Goal: Task Accomplishment & Management: Use online tool/utility

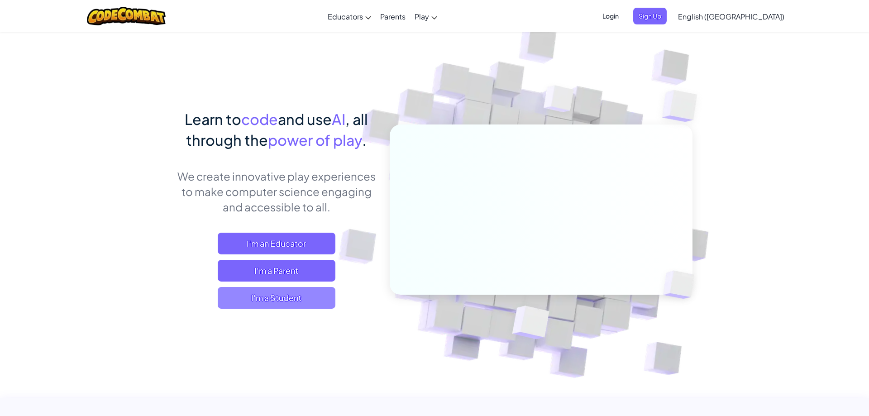
click at [292, 301] on span "I'm a Student" at bounding box center [277, 298] width 118 height 22
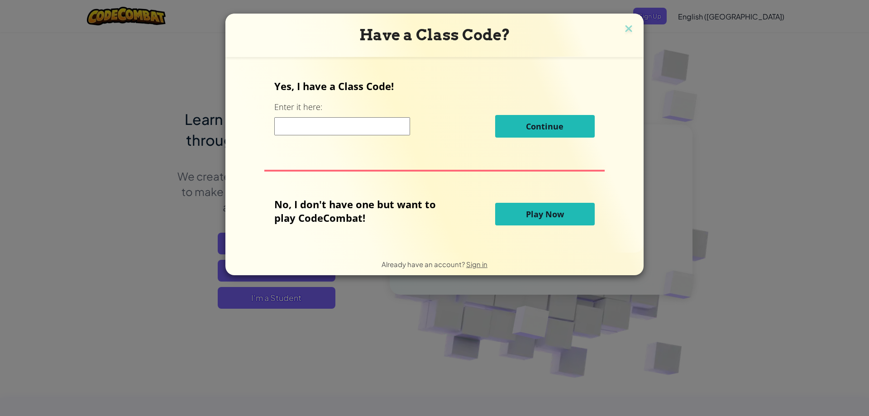
click at [342, 128] on input at bounding box center [342, 126] width 136 height 18
click at [521, 217] on button "Play Now" at bounding box center [545, 214] width 100 height 23
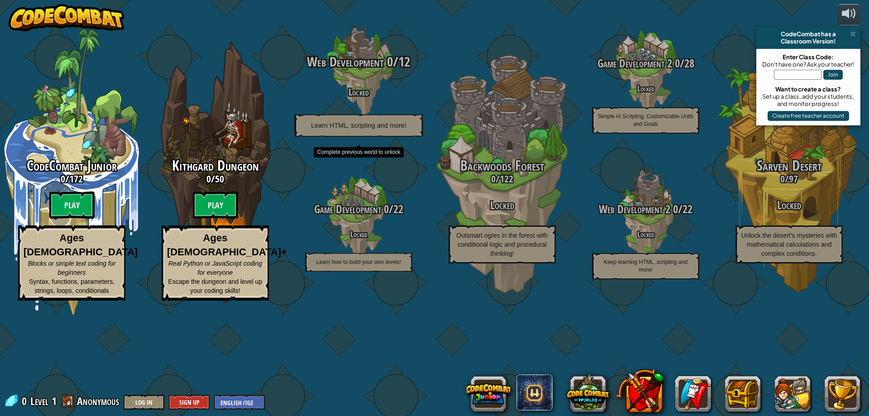
drag, startPoint x: 322, startPoint y: 65, endPoint x: 330, endPoint y: 104, distance: 39.4
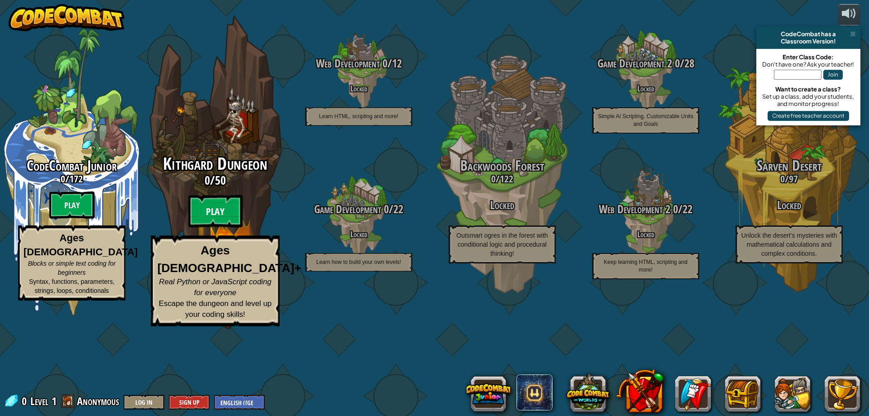
click at [214, 228] on btn "Play" at bounding box center [215, 211] width 54 height 33
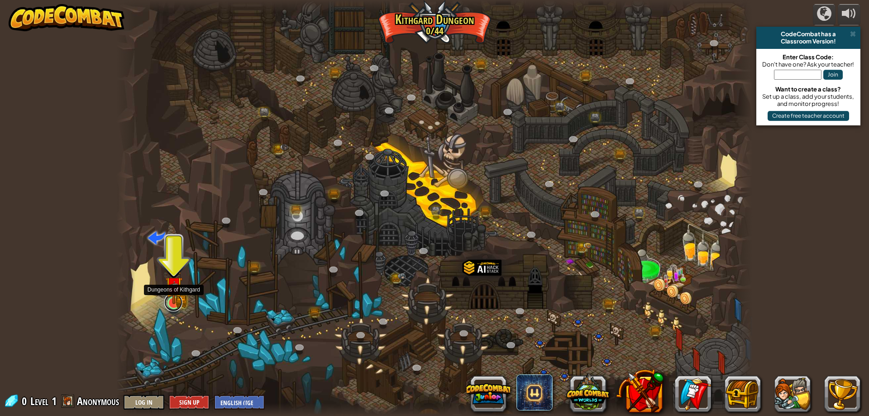
click at [173, 309] on link at bounding box center [173, 302] width 18 height 18
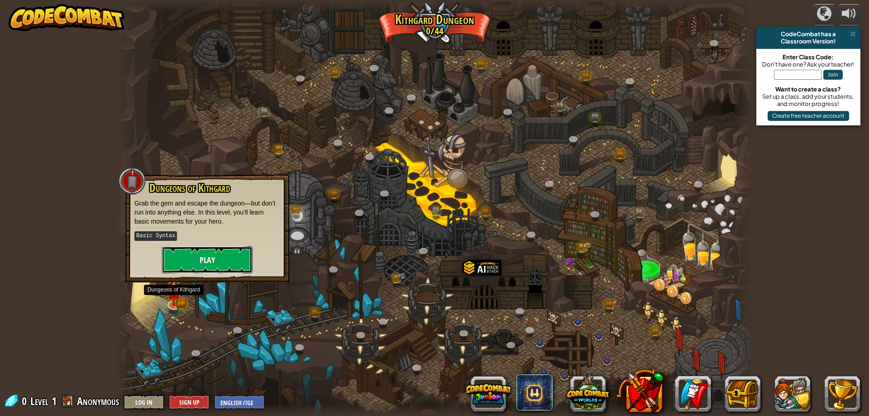
click at [204, 265] on button "Play" at bounding box center [207, 259] width 90 height 27
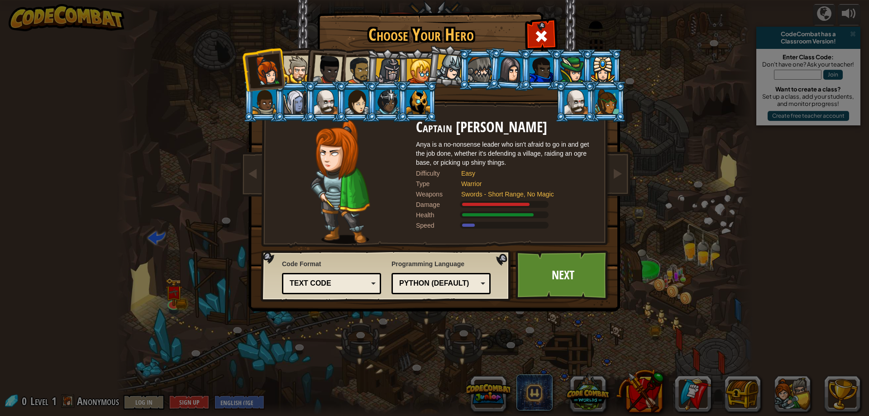
click at [335, 282] on div "Text code" at bounding box center [329, 283] width 78 height 10
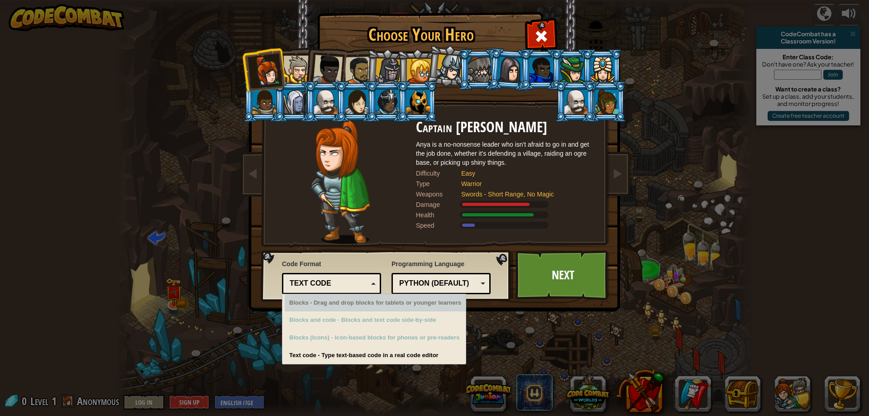
drag, startPoint x: 329, startPoint y: 284, endPoint x: 368, endPoint y: 279, distance: 39.2
click at [330, 284] on div "Text code" at bounding box center [329, 283] width 78 height 10
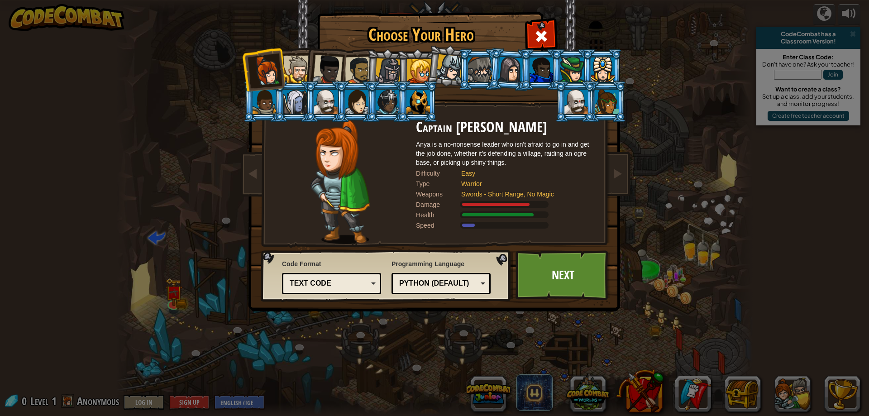
click at [425, 279] on div "Python (Default)" at bounding box center [438, 283] width 78 height 10
click at [532, 286] on link "Next" at bounding box center [562, 275] width 95 height 50
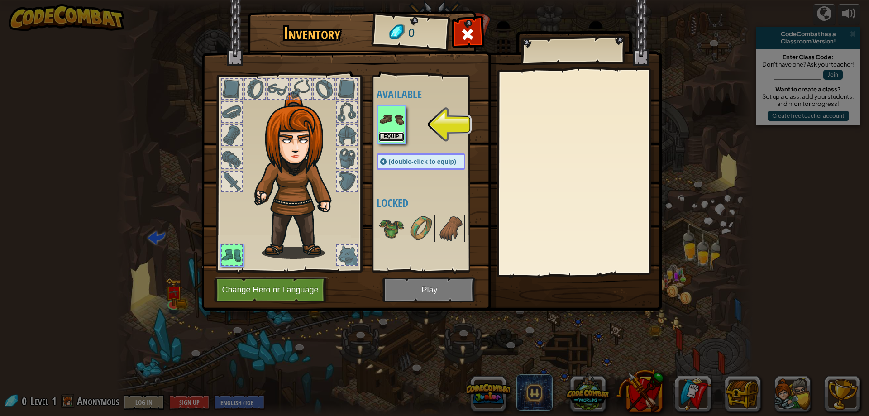
click at [394, 136] on button "Equip" at bounding box center [391, 137] width 25 height 10
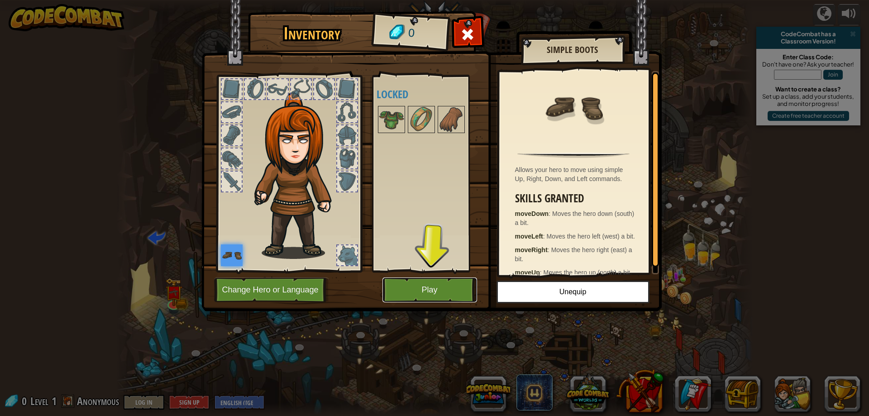
click at [413, 295] on button "Play" at bounding box center [429, 289] width 95 height 25
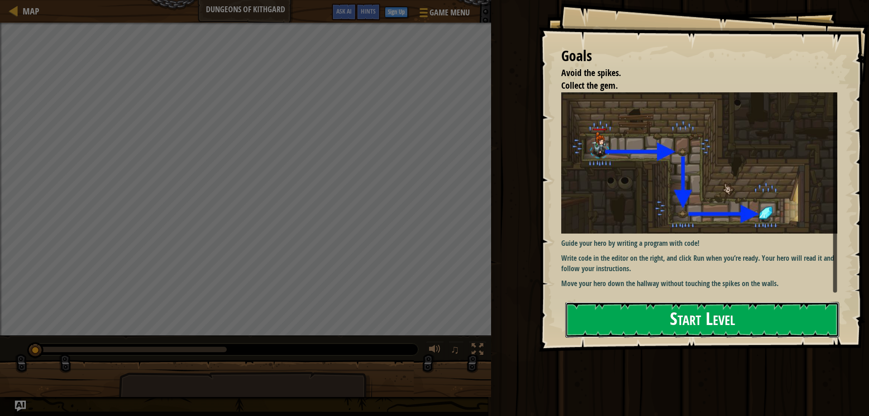
click at [663, 323] on button "Start Level" at bounding box center [702, 320] width 274 height 36
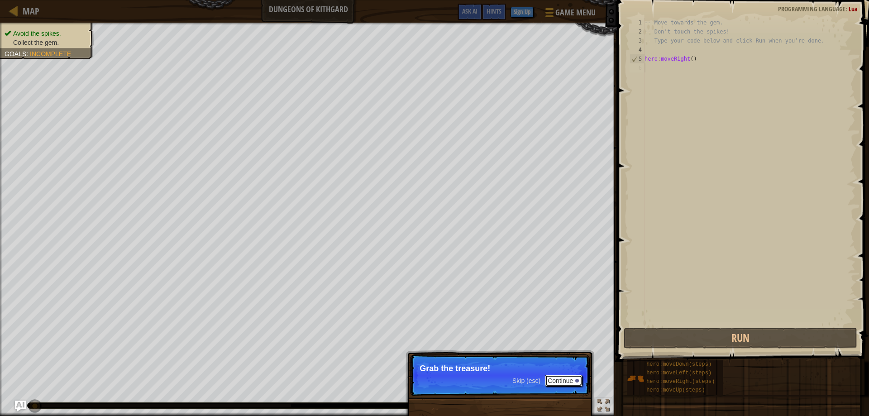
click at [575, 376] on button "Continue" at bounding box center [564, 381] width 38 height 12
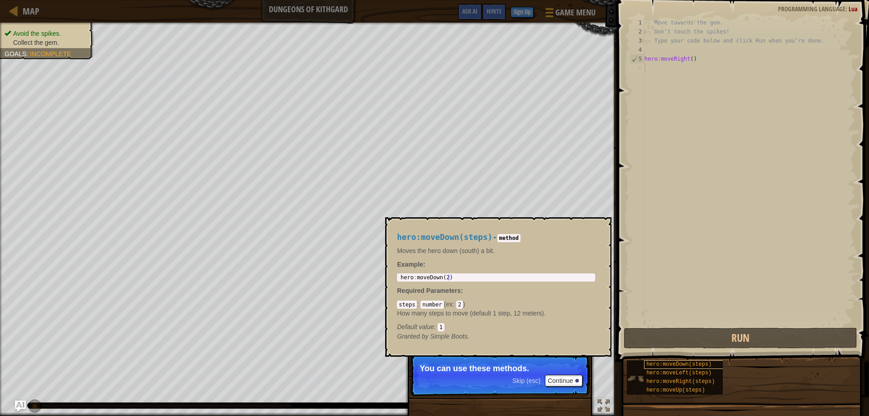
click at [679, 368] on div "hero:moveDown(steps)" at bounding box center [687, 364] width 87 height 9
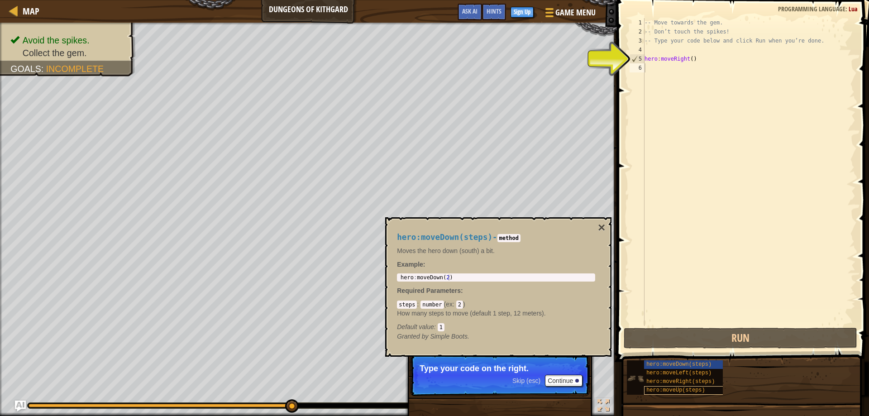
click at [681, 389] on span "hero:moveUp(steps)" at bounding box center [675, 390] width 59 height 6
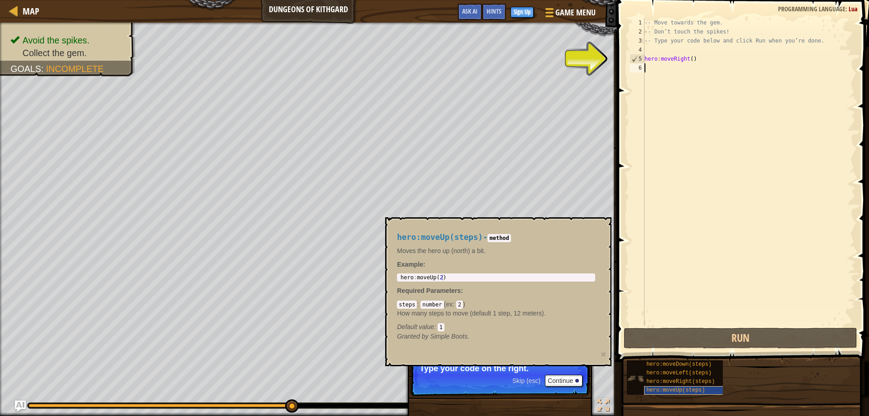
click at [681, 389] on span "hero:moveUp(steps)" at bounding box center [675, 390] width 59 height 6
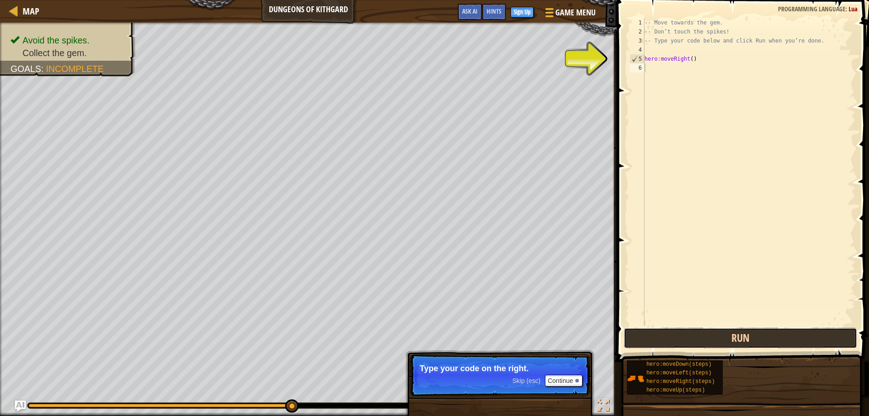
click at [723, 337] on button "Run" at bounding box center [740, 338] width 234 height 21
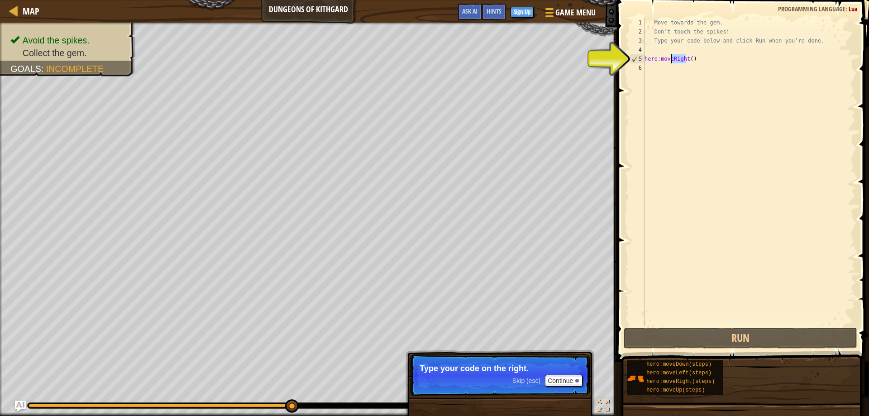
drag, startPoint x: 686, startPoint y: 59, endPoint x: 671, endPoint y: 61, distance: 15.1
click at [671, 61] on div "-- Move towards the gem. -- Don’t touch the spikes! -- Type your code below and…" at bounding box center [748, 181] width 213 height 326
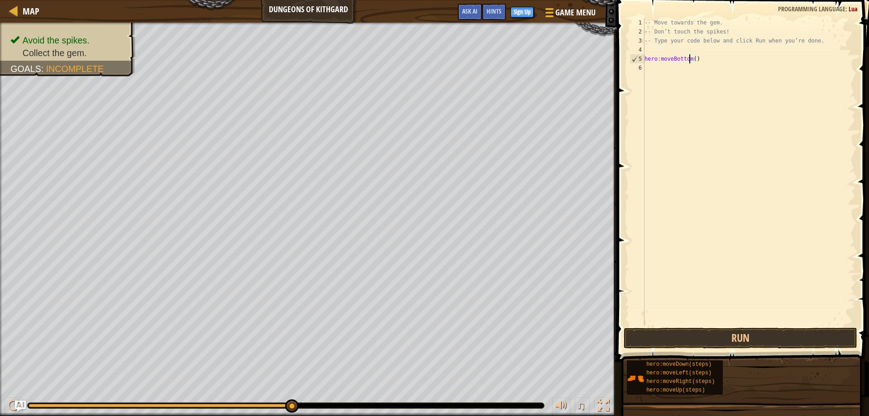
scroll to position [4, 0]
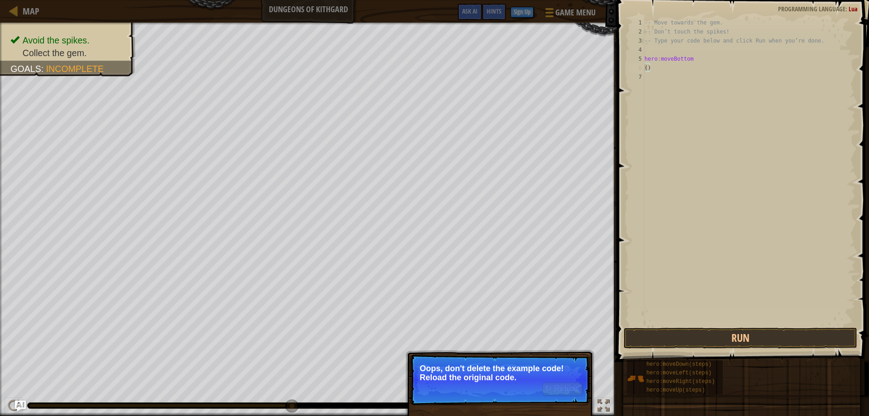
type textarea "()"
click at [510, 404] on p "↻ Reload Oops, don't delete the example code! Reload the original code." at bounding box center [500, 379] width 180 height 51
click at [562, 394] on button "↻ Reload" at bounding box center [562, 389] width 40 height 14
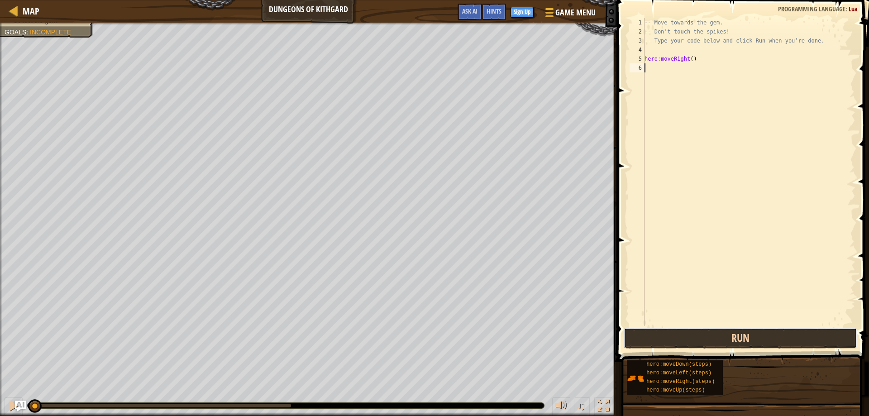
click at [721, 333] on button "Run" at bounding box center [740, 338] width 234 height 21
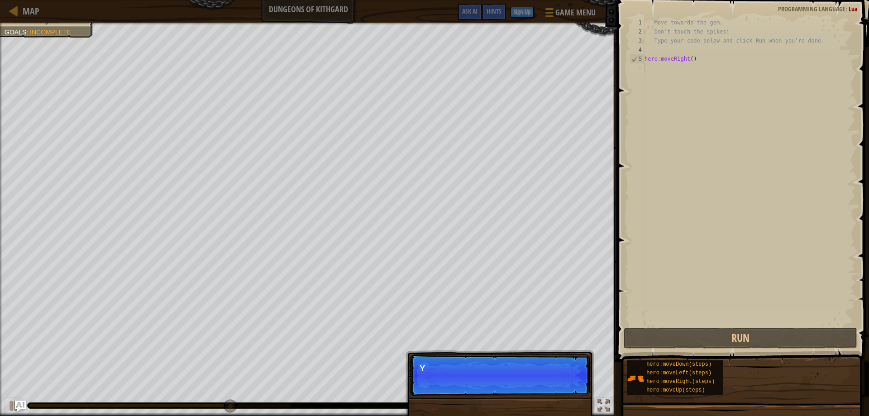
click at [564, 381] on p "Skip (esc) Continue Y" at bounding box center [500, 375] width 180 height 42
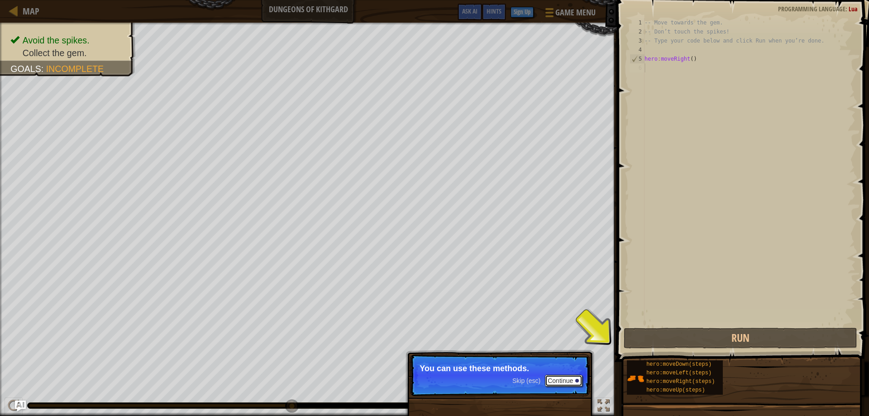
click at [569, 382] on button "Continue" at bounding box center [564, 381] width 38 height 12
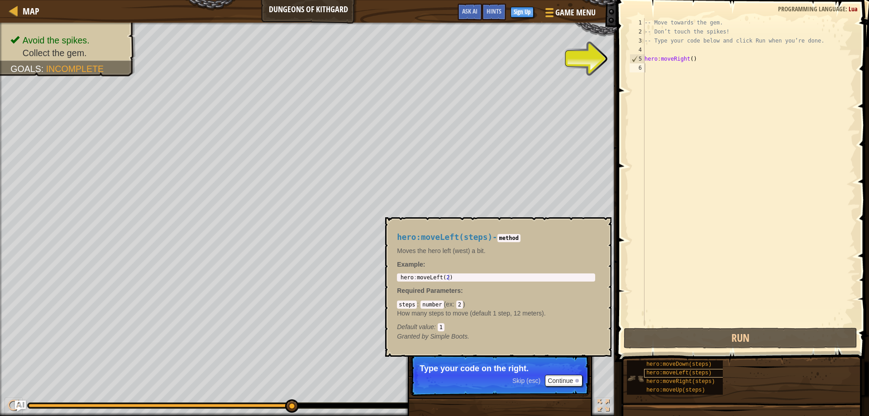
click at [688, 373] on span "hero:moveLeft(steps)" at bounding box center [678, 373] width 65 height 6
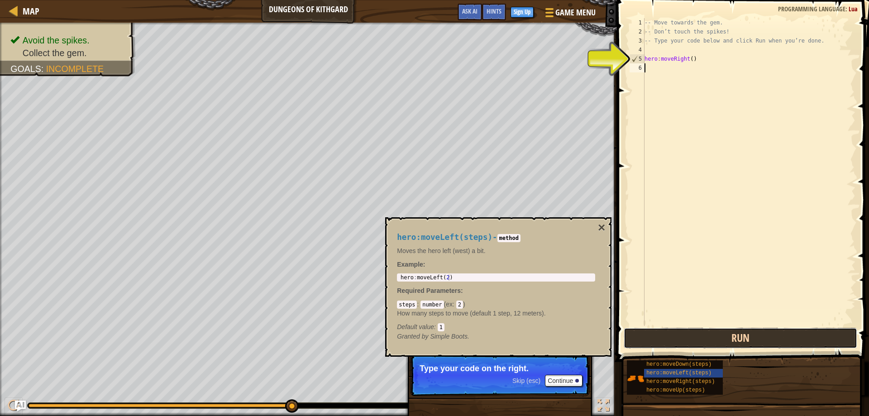
click at [688, 340] on button "Run" at bounding box center [740, 338] width 234 height 21
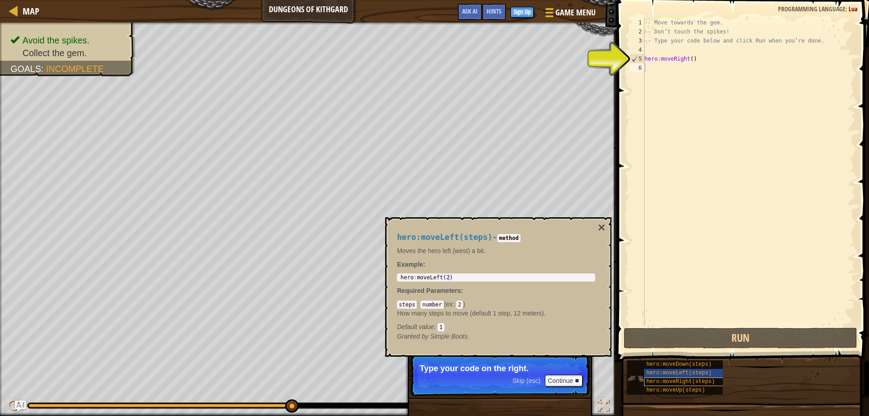
click at [688, 380] on span "hero:moveRight(steps)" at bounding box center [680, 381] width 68 height 6
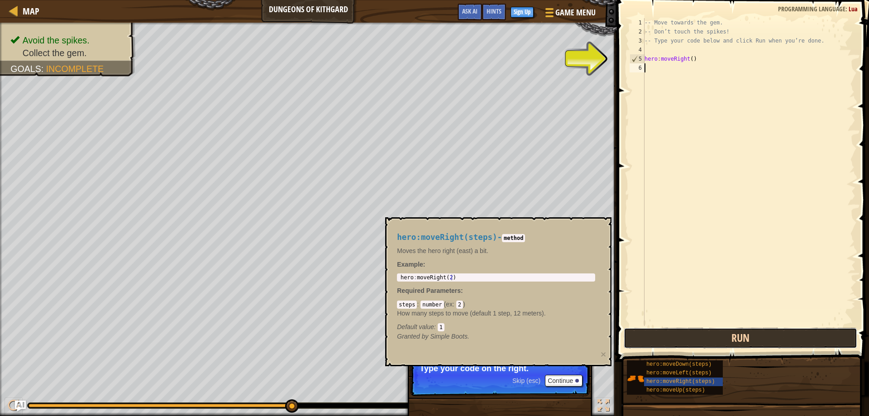
click at [694, 337] on button "Run" at bounding box center [740, 338] width 234 height 21
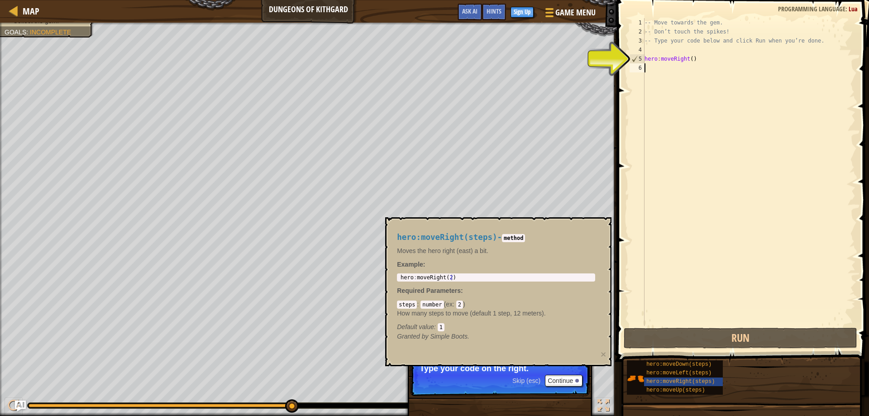
click at [694, 62] on div "-- Move towards the gem. -- Don’t touch the spikes! -- Type your code below and…" at bounding box center [748, 181] width 213 height 326
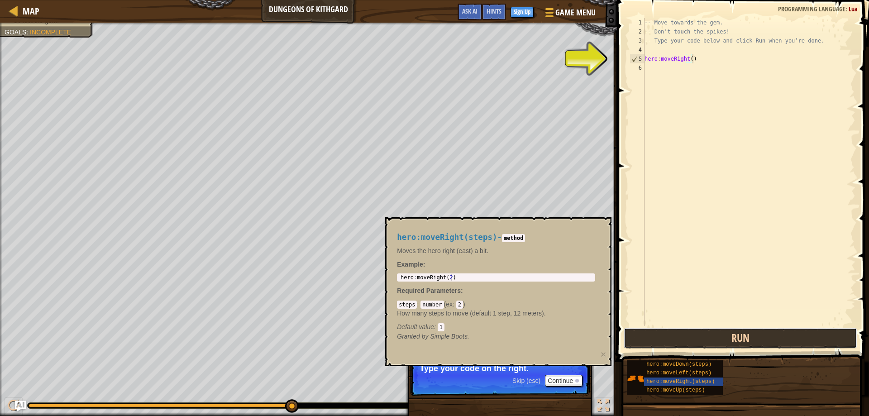
click at [711, 344] on button "Run" at bounding box center [740, 338] width 234 height 21
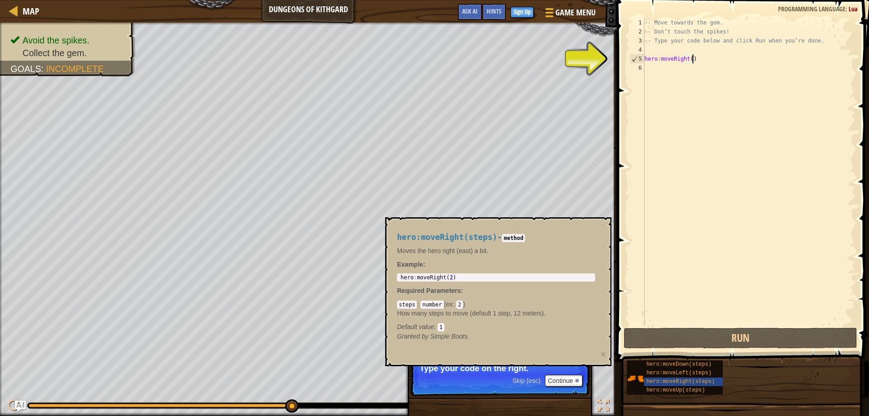
click at [690, 57] on div "-- Move towards the gem. -- Don’t touch the spikes! -- Type your code below and…" at bounding box center [748, 181] width 213 height 326
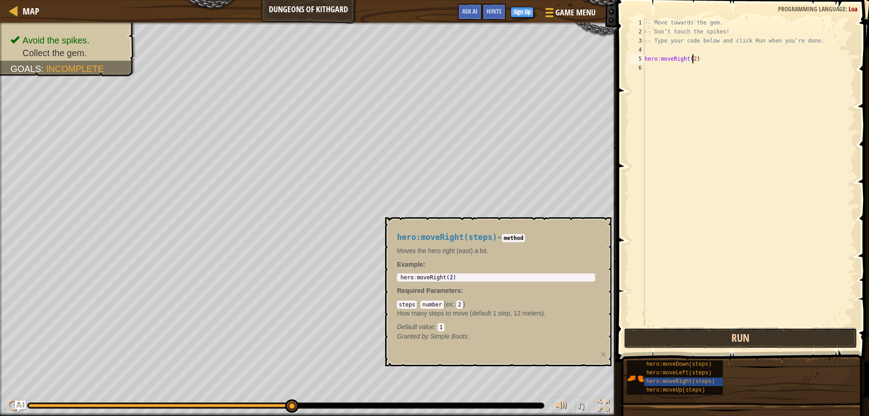
click at [737, 342] on button "Run" at bounding box center [740, 338] width 234 height 21
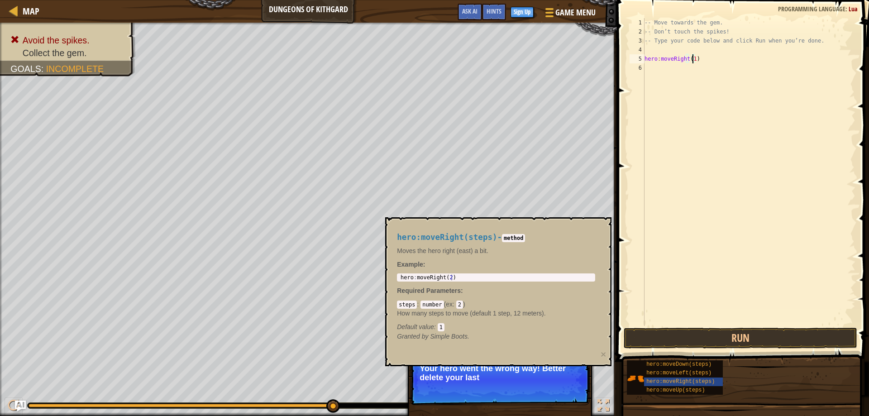
click at [471, 220] on div "hero:moveRight(steps) - method Moves the hero right (east) a bit. Example : 1 h…" at bounding box center [498, 291] width 226 height 149
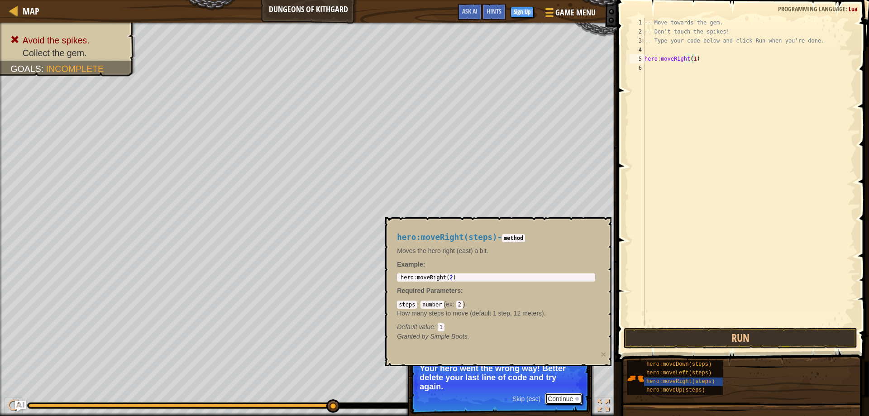
click at [557, 399] on button "Continue" at bounding box center [564, 399] width 38 height 12
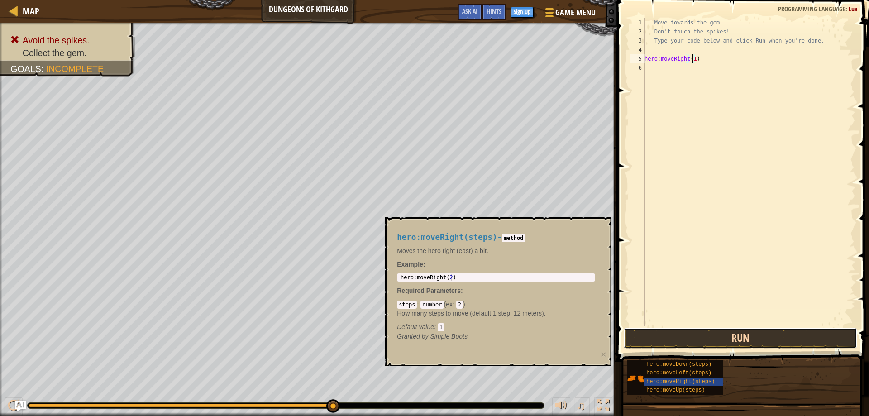
click at [710, 340] on button "Run" at bounding box center [740, 338] width 234 height 21
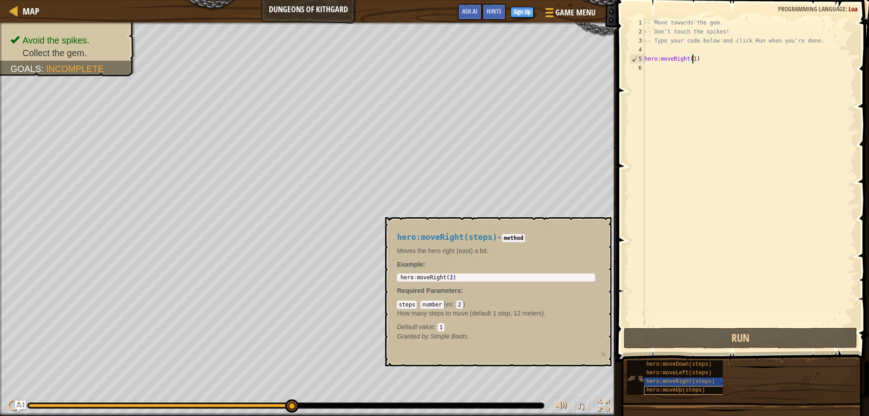
click at [699, 390] on span "hero:moveUp(steps)" at bounding box center [675, 390] width 59 height 6
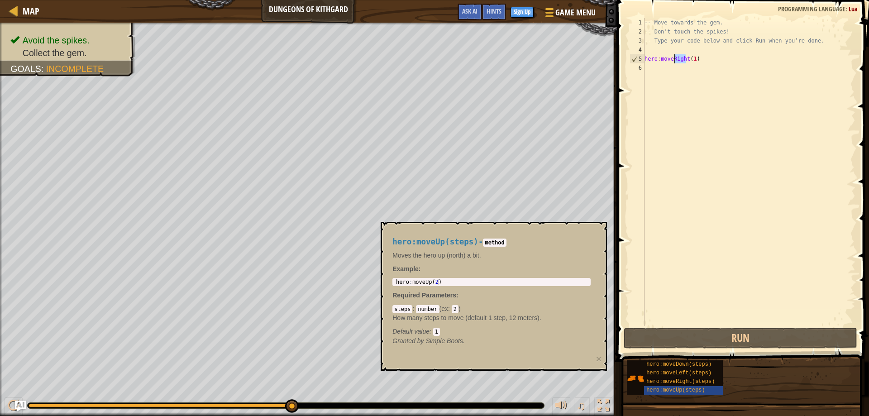
drag, startPoint x: 686, startPoint y: 57, endPoint x: 671, endPoint y: 61, distance: 14.9
click at [671, 61] on div "-- Move towards the gem. -- Don’t touch the spikes! -- Type your code below and…" at bounding box center [748, 181] width 213 height 326
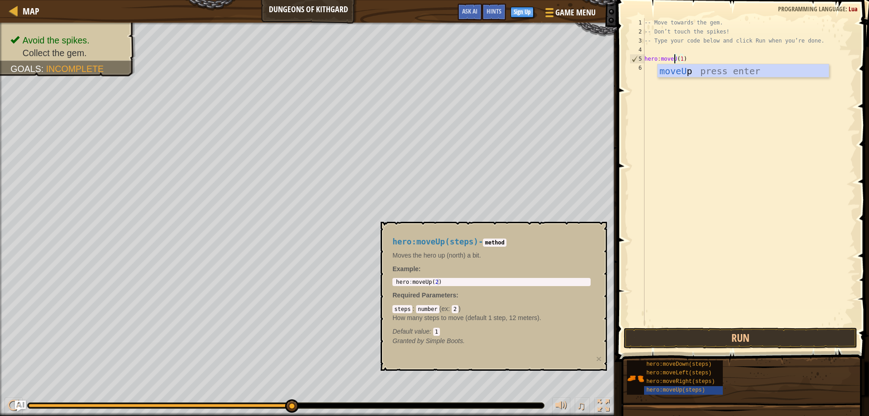
scroll to position [4, 3]
click at [701, 60] on div "-- Move towards the gem. -- Don’t touch the spikes! -- Type your code below and…" at bounding box center [748, 181] width 213 height 326
type textarea "hero:moveUp()"
click at [729, 340] on button "Run" at bounding box center [740, 338] width 234 height 21
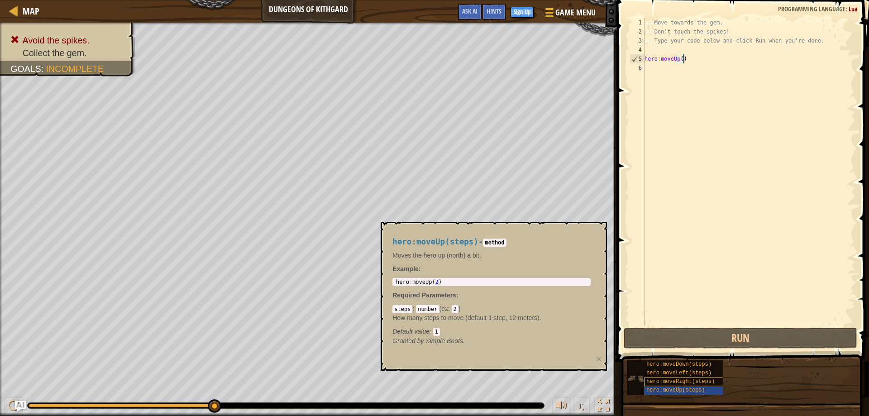
click at [687, 381] on span "hero:moveRight(steps)" at bounding box center [680, 381] width 68 height 6
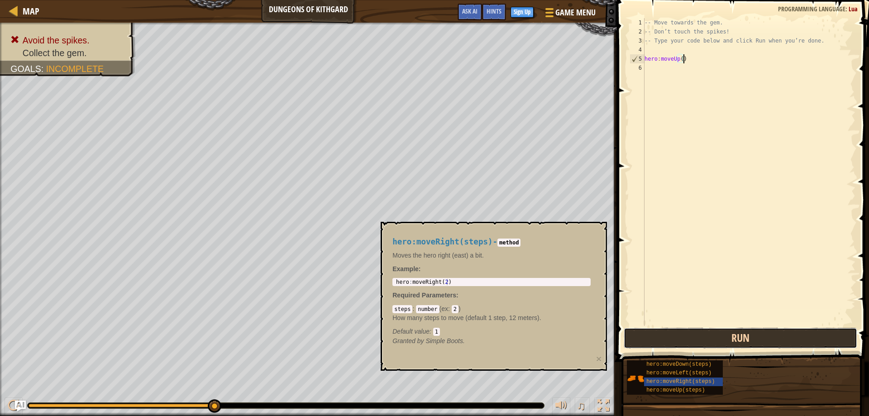
click at [695, 341] on button "Run" at bounding box center [740, 338] width 234 height 21
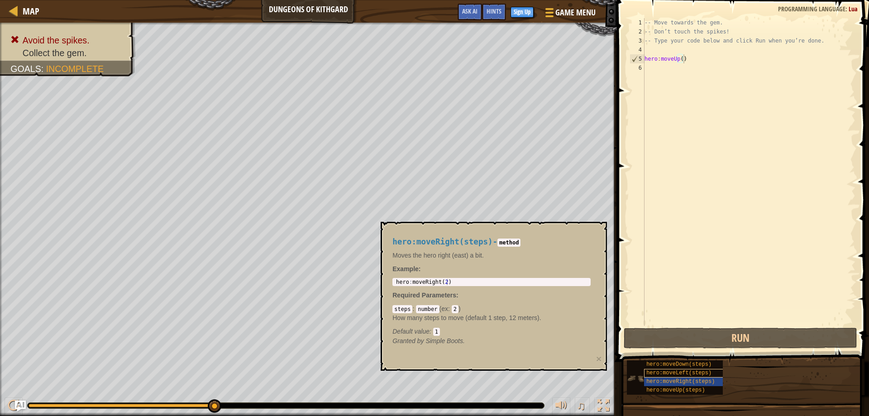
click at [691, 371] on span "hero:moveLeft(steps)" at bounding box center [678, 373] width 65 height 6
click at [689, 366] on span "hero:moveDown(steps)" at bounding box center [678, 364] width 65 height 6
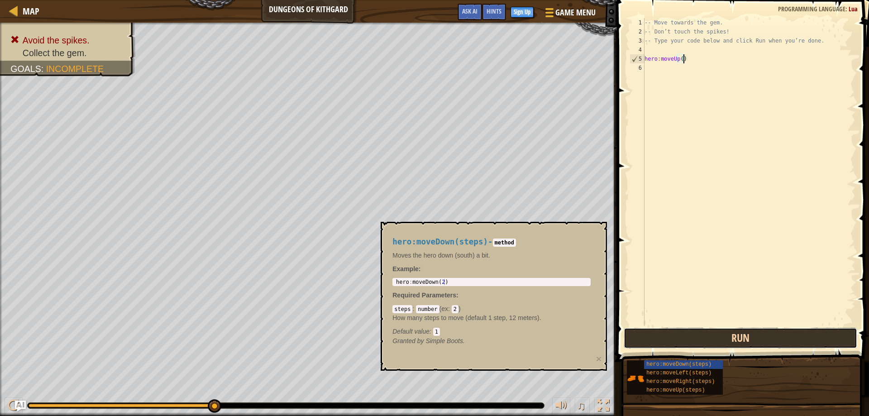
click at [708, 341] on button "Run" at bounding box center [740, 338] width 234 height 21
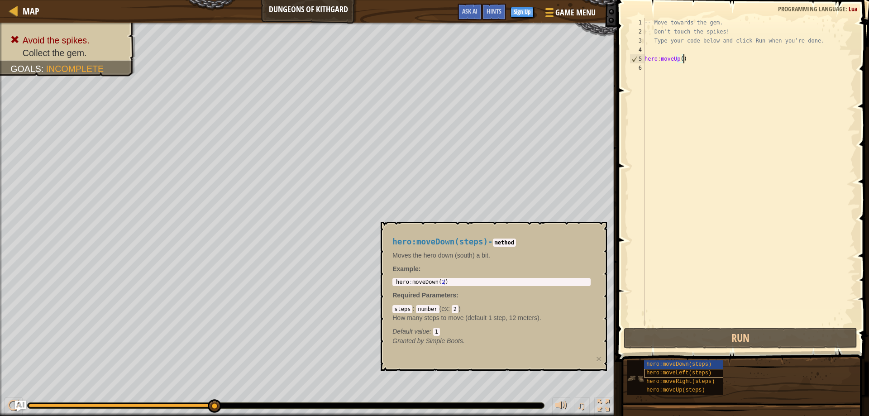
click at [692, 371] on span "hero:moveLeft(steps)" at bounding box center [678, 373] width 65 height 6
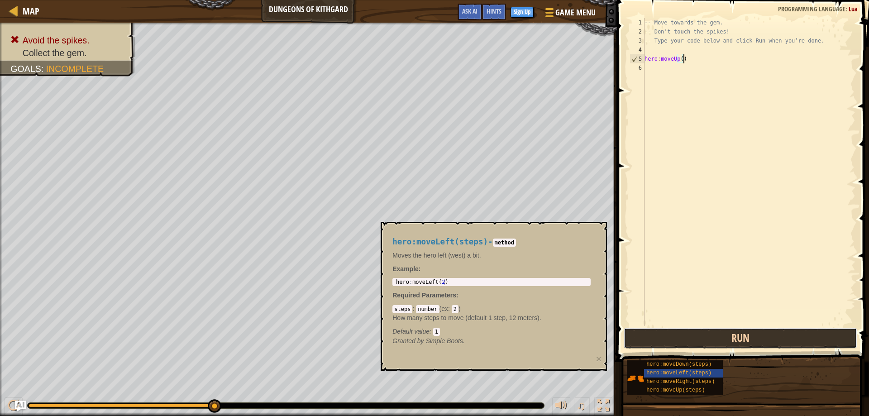
click at [698, 344] on button "Run" at bounding box center [740, 338] width 234 height 21
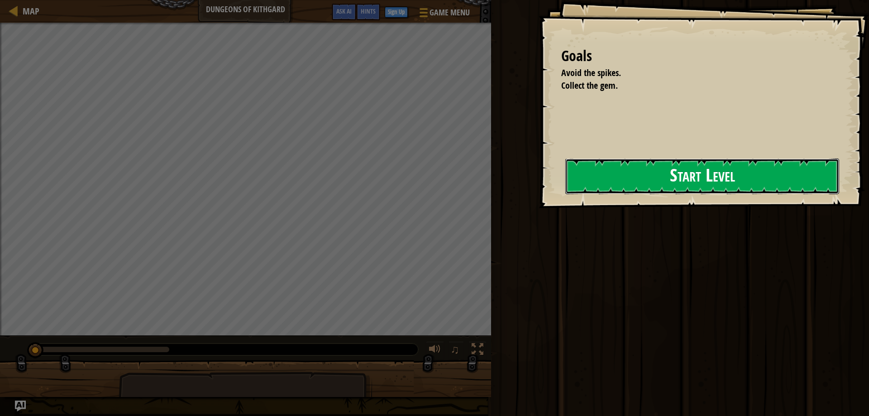
click at [657, 170] on button "Start Level" at bounding box center [702, 176] width 274 height 36
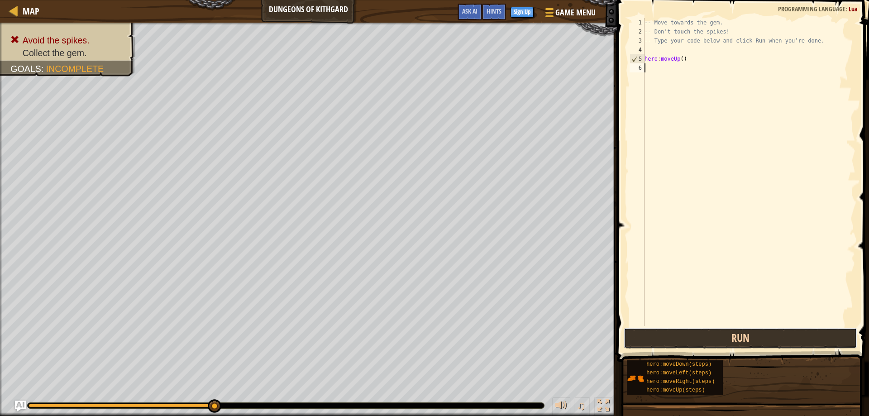
click at [676, 338] on button "Run" at bounding box center [740, 338] width 234 height 21
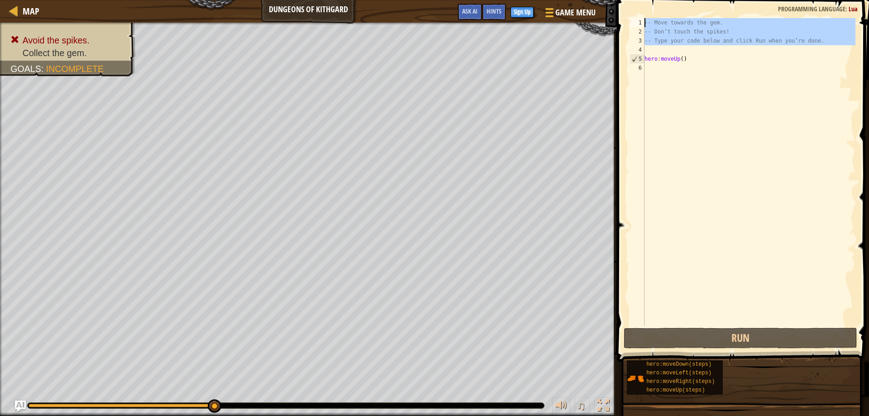
drag, startPoint x: 708, startPoint y: 48, endPoint x: 587, endPoint y: 11, distance: 126.7
click at [642, 18] on div "-- Move towards the gem. -- Don’t touch the spikes! -- Type your code below and…" at bounding box center [748, 172] width 213 height 308
type textarea "-- Move towards the gem. -- Don’t touch the spikes!"
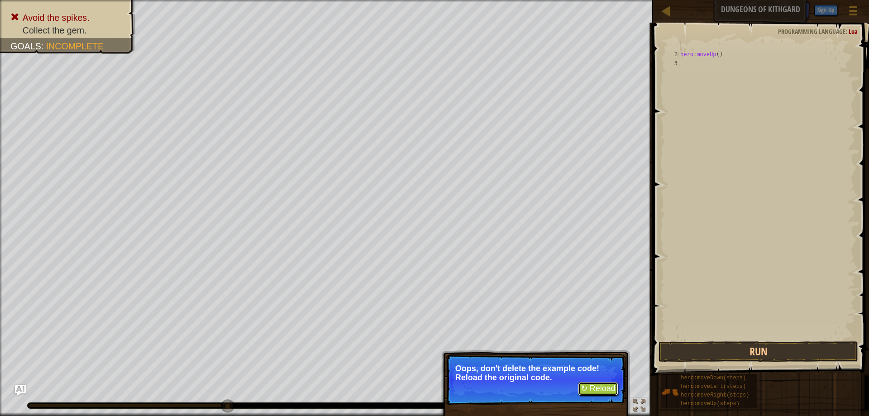
click at [599, 386] on button "↻ Reload" at bounding box center [598, 389] width 40 height 14
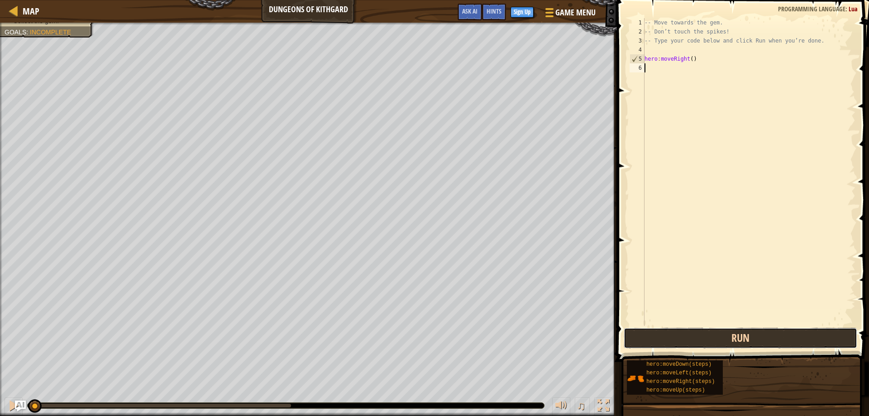
click at [726, 339] on button "Run" at bounding box center [740, 338] width 234 height 21
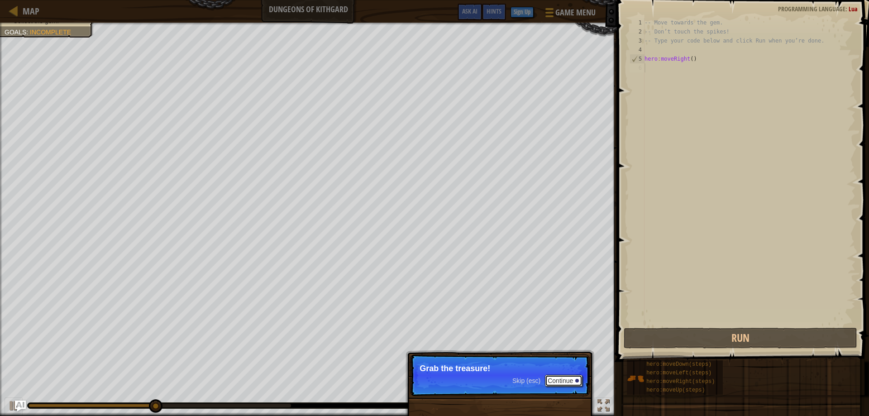
click at [566, 380] on button "Continue" at bounding box center [564, 381] width 38 height 12
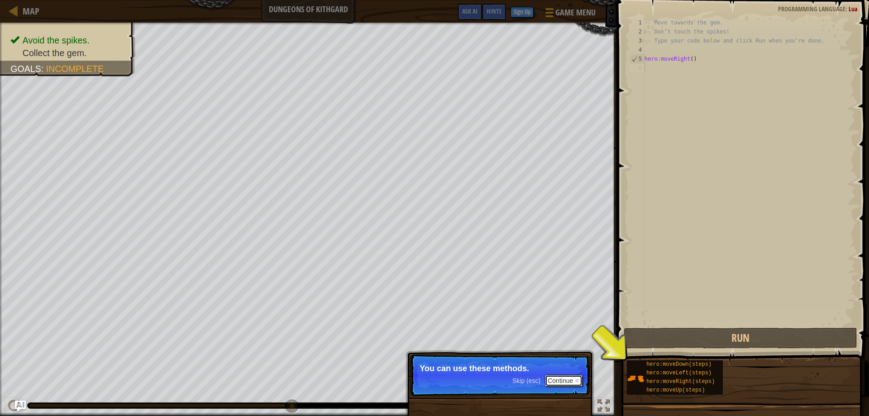
click at [558, 381] on button "Continue" at bounding box center [564, 381] width 38 height 12
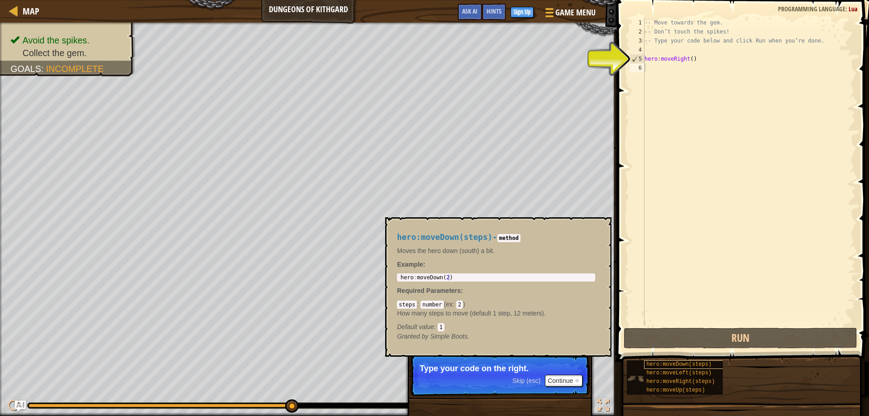
click at [677, 367] on span "hero:moveDown(steps)" at bounding box center [678, 364] width 65 height 6
drag, startPoint x: 686, startPoint y: 58, endPoint x: 675, endPoint y: 60, distance: 11.4
click at [673, 60] on div "-- Move towards the gem. -- Don’t touch the spikes! -- Type your code below and…" at bounding box center [748, 181] width 213 height 326
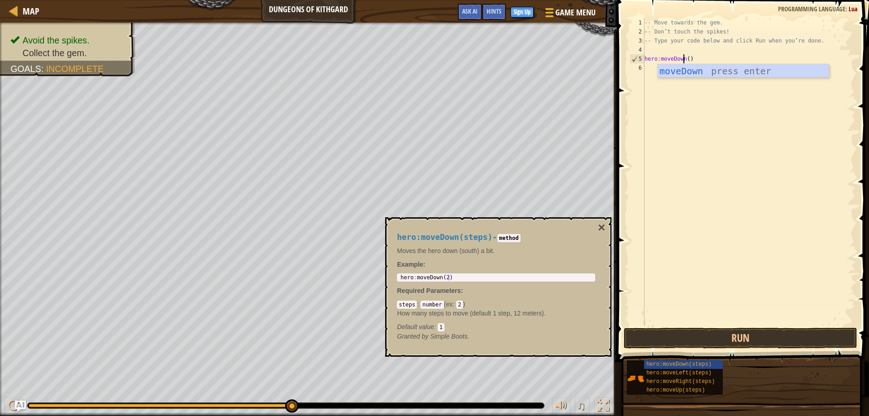
scroll to position [4, 3]
click at [686, 59] on div "-- Move towards the gem. -- Don’t touch the spikes! -- Type your code below and…" at bounding box center [748, 181] width 213 height 326
type textarea "hero:moveDown(1)"
click at [736, 343] on button "Run" at bounding box center [740, 338] width 234 height 21
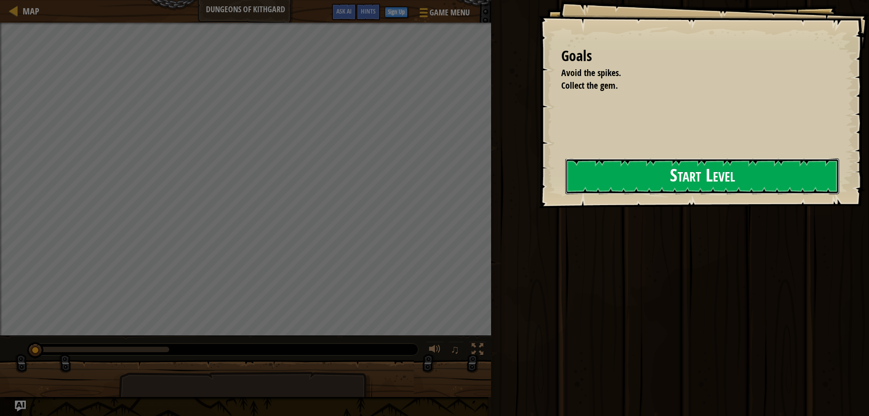
click at [615, 166] on button "Start Level" at bounding box center [702, 176] width 274 height 36
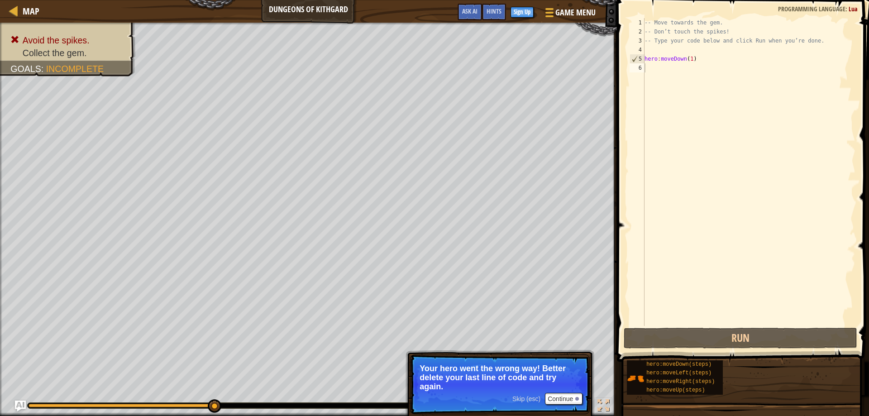
click at [683, 59] on div "-- Move towards the gem. -- Don’t touch the spikes! -- Type your code below and…" at bounding box center [748, 181] width 213 height 326
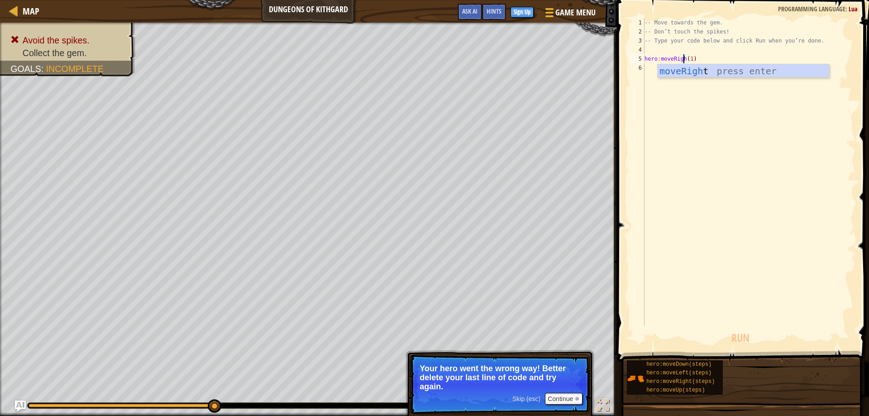
scroll to position [4, 3]
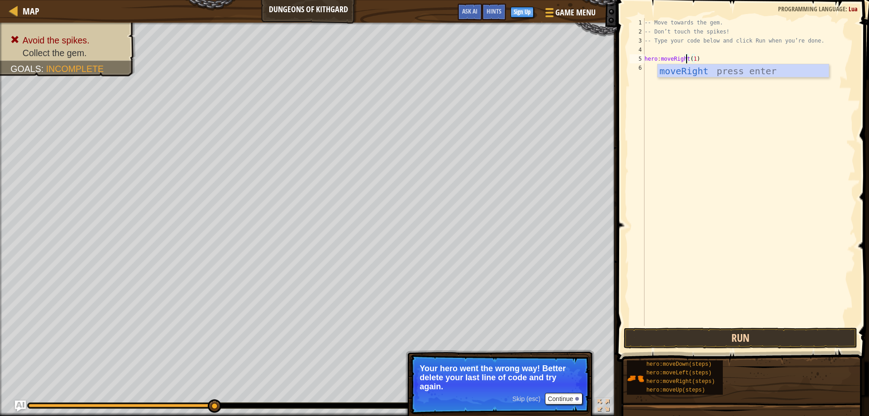
type textarea "hero:moveRight(1)"
click at [710, 336] on button "Run" at bounding box center [740, 338] width 234 height 21
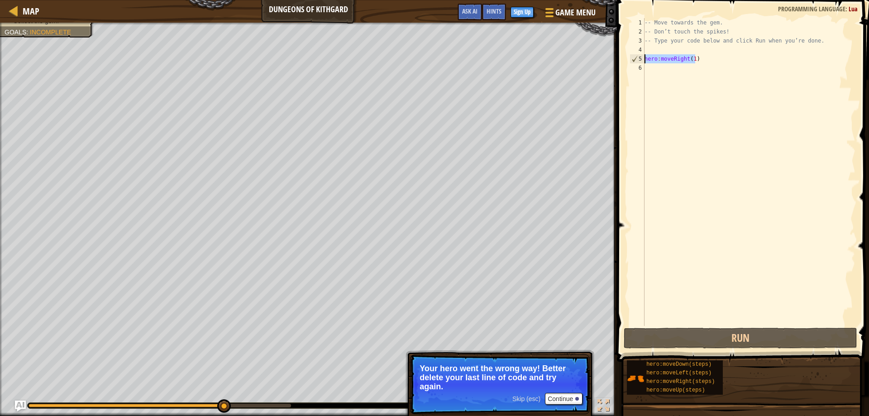
drag, startPoint x: 700, startPoint y: 61, endPoint x: 610, endPoint y: 59, distance: 90.1
click at [642, 59] on div "-- Move towards the gem. -- Don’t touch the spikes! -- Type your code below and…" at bounding box center [748, 172] width 213 height 308
click at [703, 59] on div "-- Move towards the gem. -- Don’t touch the spikes! -- Type your code below and…" at bounding box center [748, 172] width 213 height 308
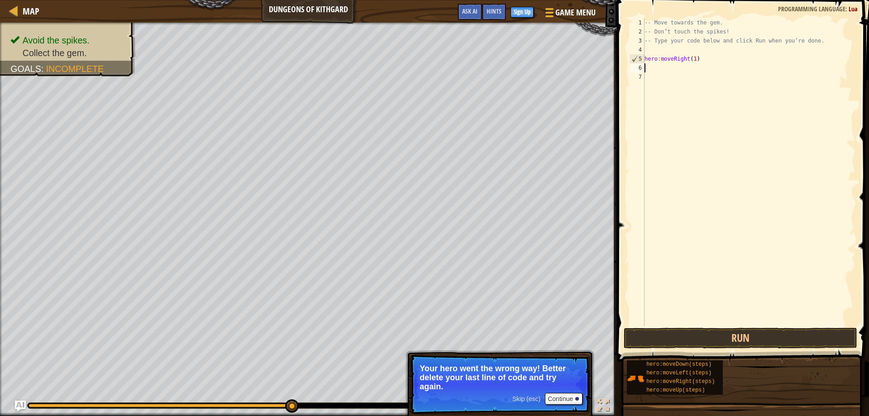
paste textarea "hero:moveRight(1)"
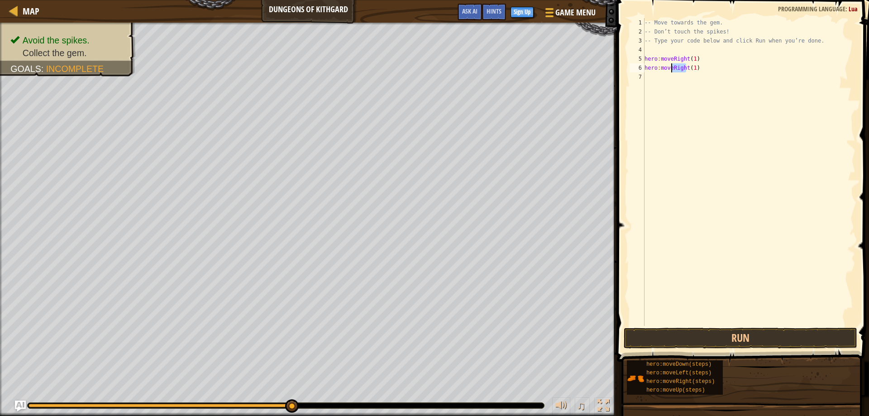
drag, startPoint x: 685, startPoint y: 68, endPoint x: 672, endPoint y: 68, distance: 12.7
click at [672, 68] on div "-- Move towards the gem. -- Don’t touch the spikes! -- Type your code below and…" at bounding box center [748, 181] width 213 height 326
type textarea "hero:moveDown(1)"
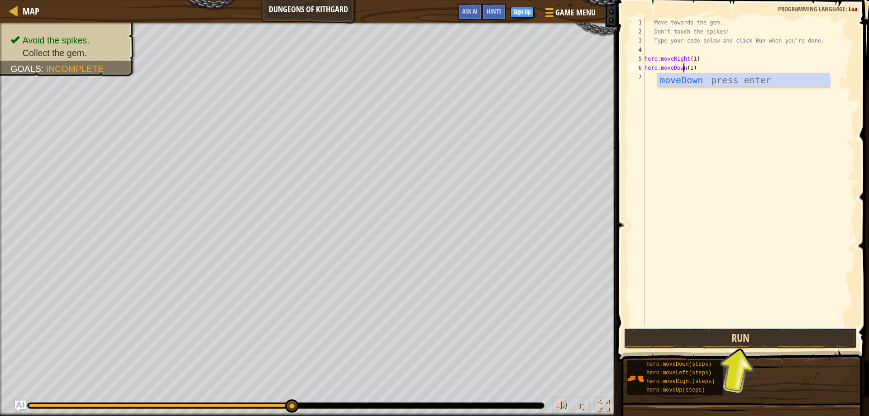
click at [737, 342] on button "Run" at bounding box center [740, 338] width 234 height 21
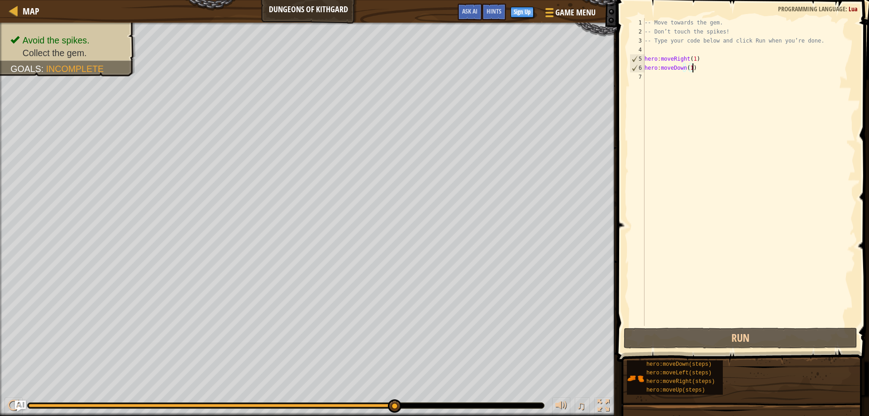
click at [695, 68] on div "-- Move towards the gem. -- Don’t touch the spikes! -- Type your code below and…" at bounding box center [748, 181] width 213 height 326
click at [686, 73] on div "-- Move towards the gem. -- Don’t touch the spikes! -- Type your code below and…" at bounding box center [748, 181] width 213 height 326
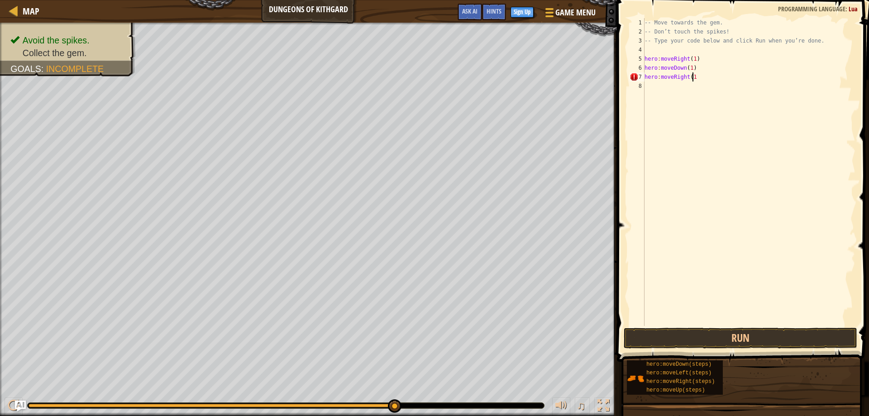
scroll to position [4, 4]
type textarea "hero:moveRight(1)"
click at [726, 342] on button "Run" at bounding box center [740, 338] width 234 height 21
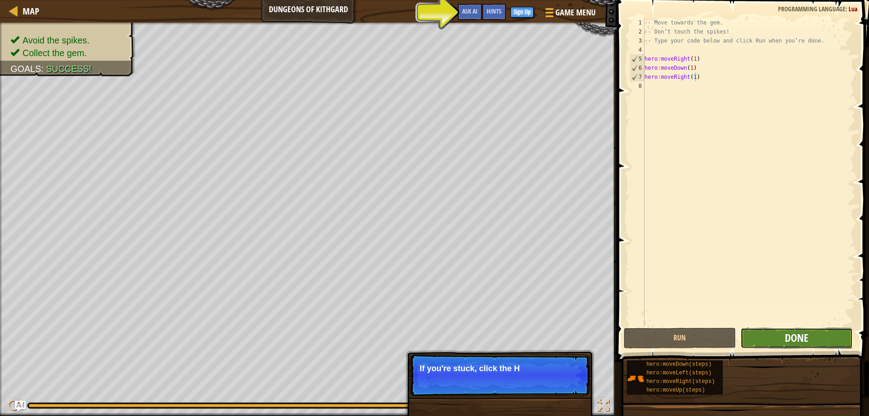
click at [808, 335] on span "Done" at bounding box center [797, 337] width 24 height 14
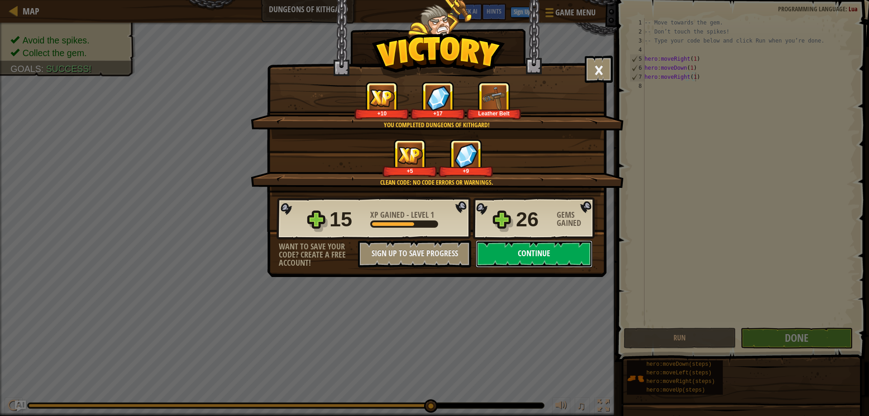
click at [535, 261] on button "Continue" at bounding box center [534, 253] width 117 height 27
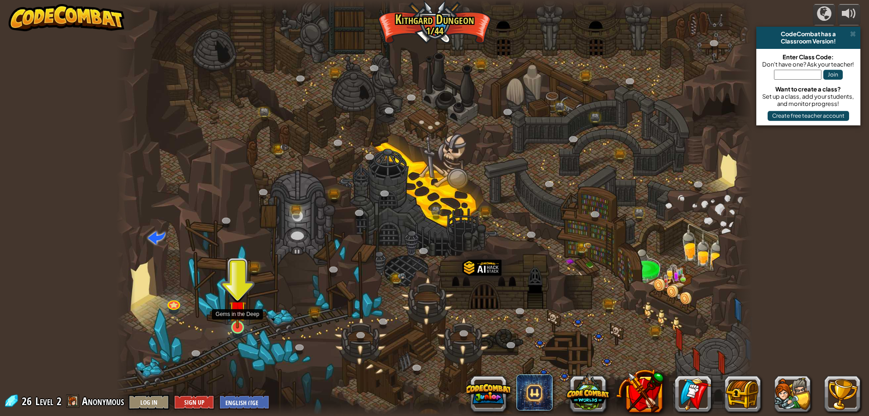
click at [236, 323] on img at bounding box center [237, 309] width 17 height 39
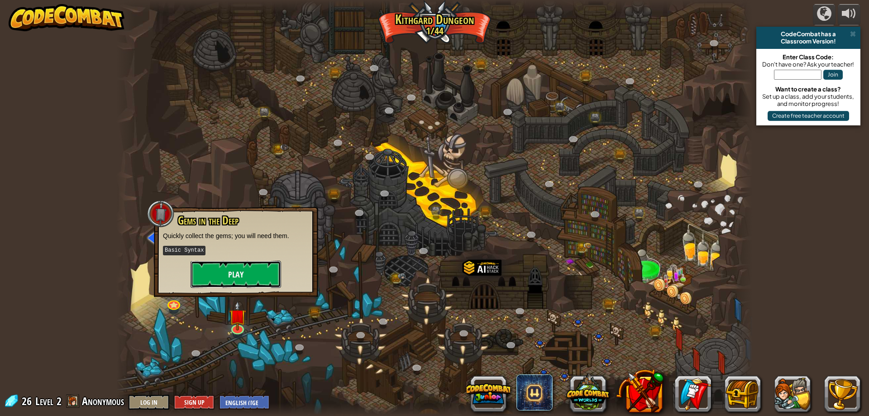
click at [237, 277] on button "Play" at bounding box center [235, 274] width 90 height 27
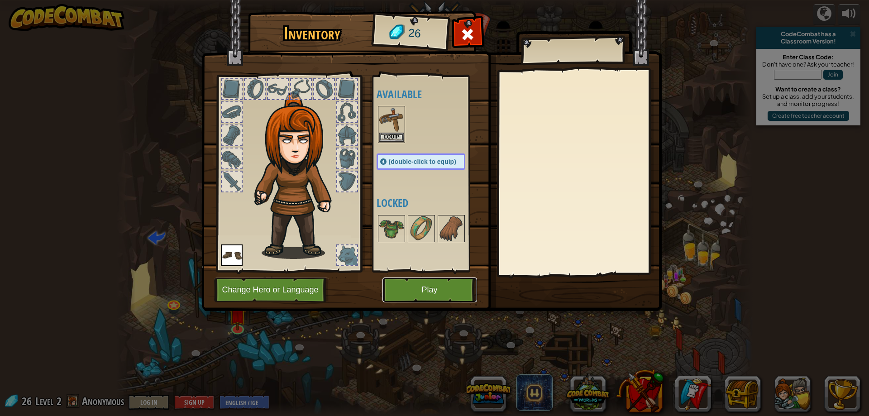
click at [421, 288] on button "Play" at bounding box center [429, 289] width 95 height 25
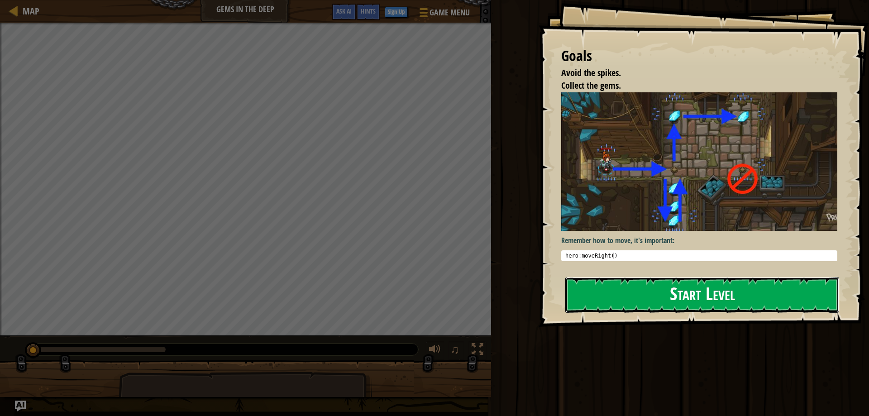
click at [644, 289] on button "Start Level" at bounding box center [702, 295] width 274 height 36
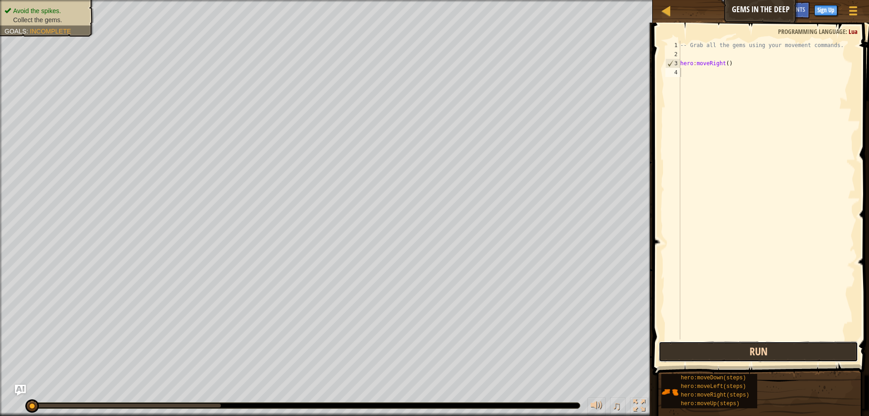
click at [794, 350] on button "Run" at bounding box center [758, 351] width 200 height 21
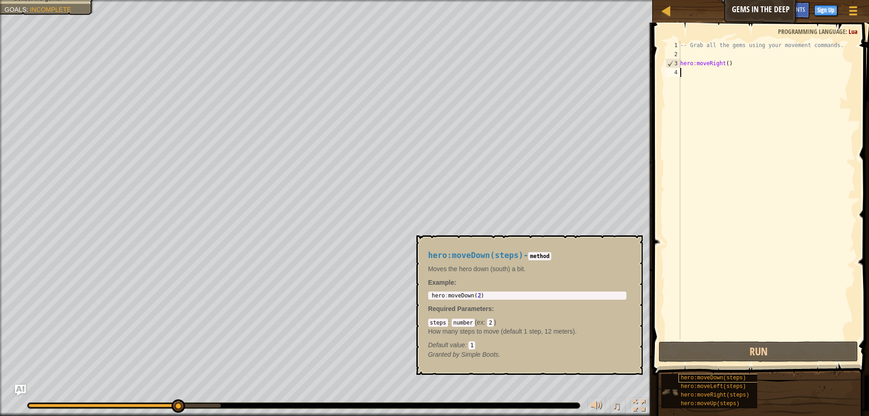
click at [720, 380] on span "hero:moveDown(steps)" at bounding box center [712, 378] width 65 height 6
click at [719, 62] on div "-- Grab all the gems using your movement commands. hero : moveRight ( )" at bounding box center [766, 199] width 177 height 317
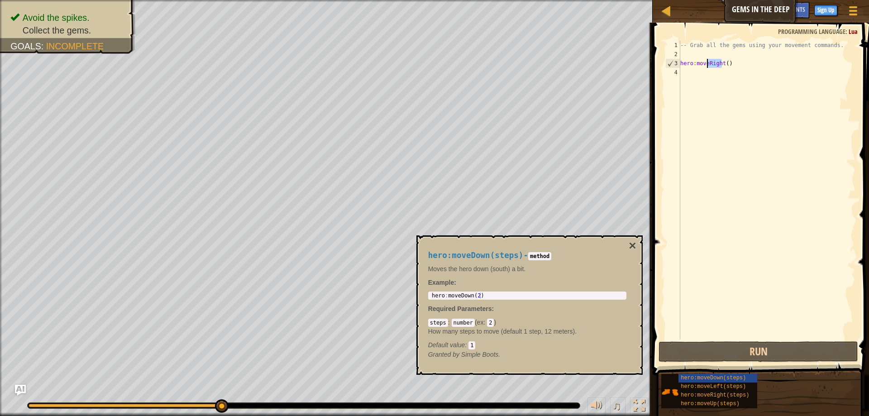
drag, startPoint x: 720, startPoint y: 62, endPoint x: 706, endPoint y: 63, distance: 14.5
click at [706, 63] on div "-- Grab all the gems using your movement commands. hero : moveRight ( )" at bounding box center [766, 199] width 177 height 317
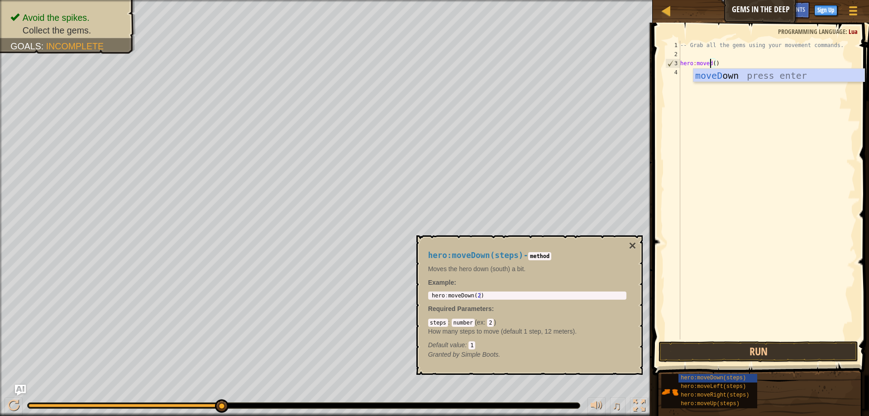
scroll to position [4, 2]
click at [715, 73] on div "moveD own press enter" at bounding box center [778, 89] width 171 height 41
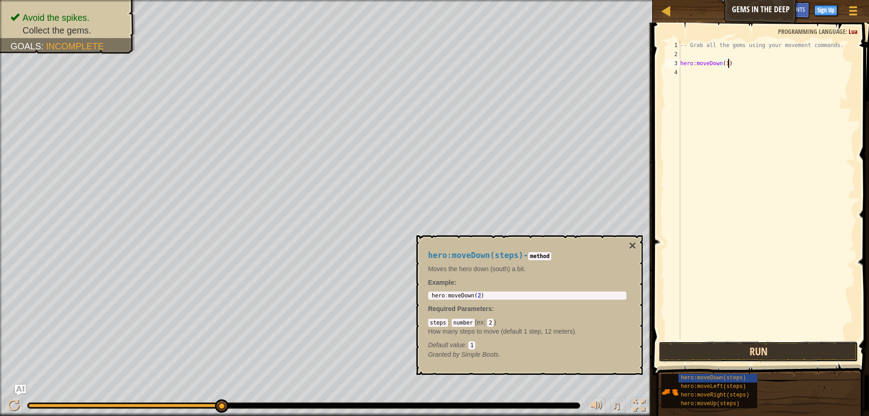
click at [757, 352] on button "Run" at bounding box center [758, 351] width 200 height 21
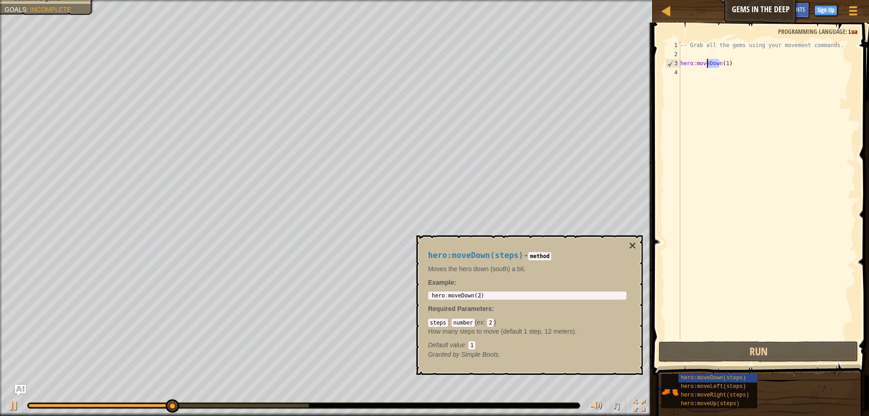
drag, startPoint x: 719, startPoint y: 62, endPoint x: 708, endPoint y: 63, distance: 11.4
click at [708, 63] on div "-- Grab all the gems using your movement commands. hero : moveDown ( 1 )" at bounding box center [766, 199] width 177 height 317
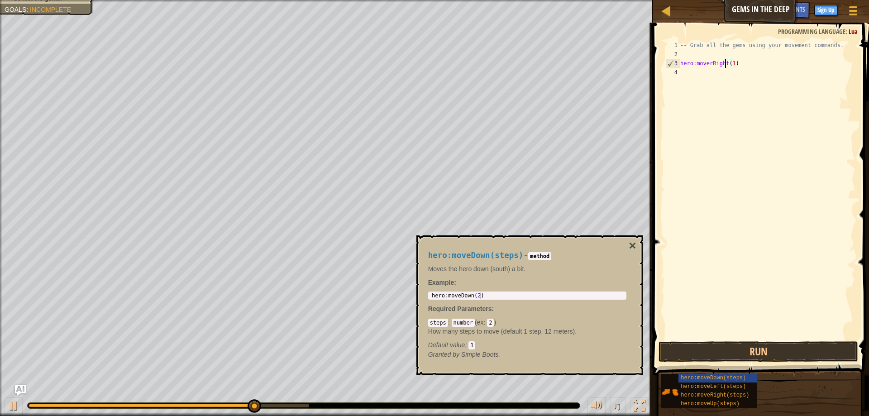
scroll to position [4, 4]
click at [756, 352] on button "Run" at bounding box center [758, 351] width 200 height 21
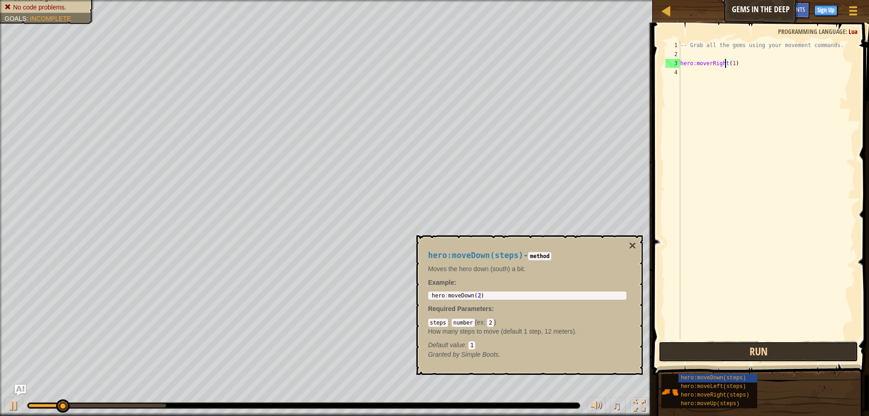
click at [756, 352] on button "Run" at bounding box center [758, 351] width 200 height 21
click at [758, 351] on button "Running" at bounding box center [758, 351] width 200 height 21
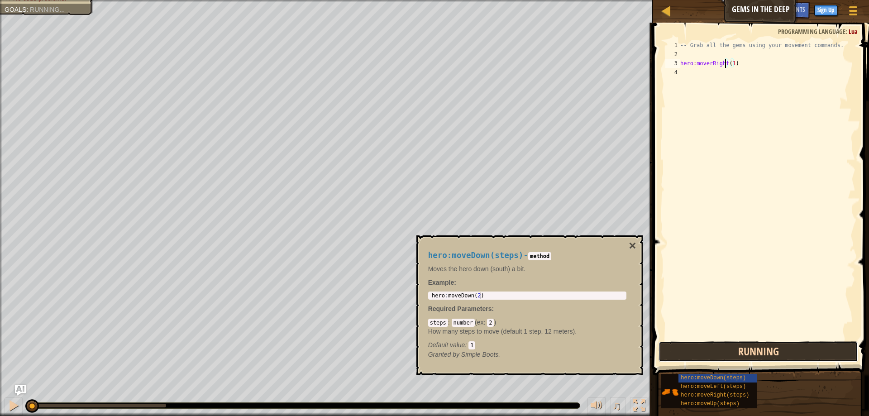
click at [758, 351] on button "Running" at bounding box center [758, 351] width 200 height 21
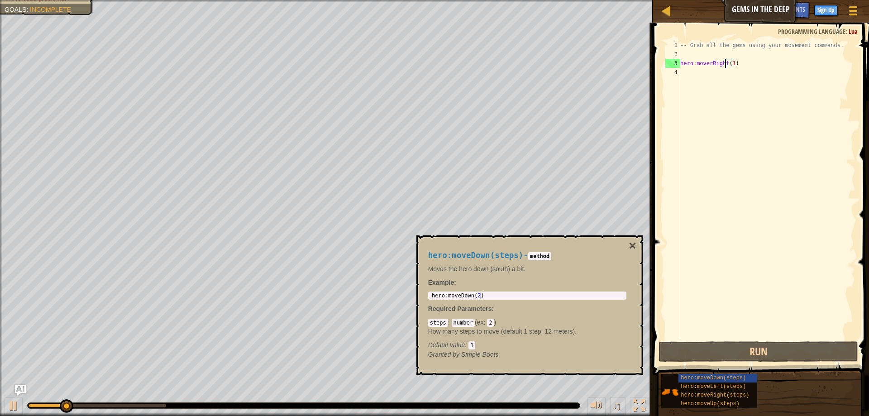
click at [709, 64] on div "-- Grab all the gems using your movement commands. hero : moverRight ( 1 )" at bounding box center [766, 199] width 177 height 317
type textarea "hero:moveRight(1)"
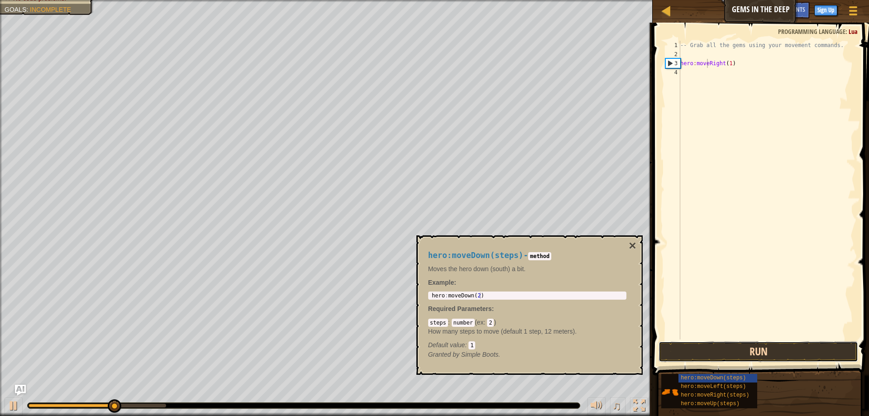
click at [737, 347] on button "Run" at bounding box center [758, 351] width 200 height 21
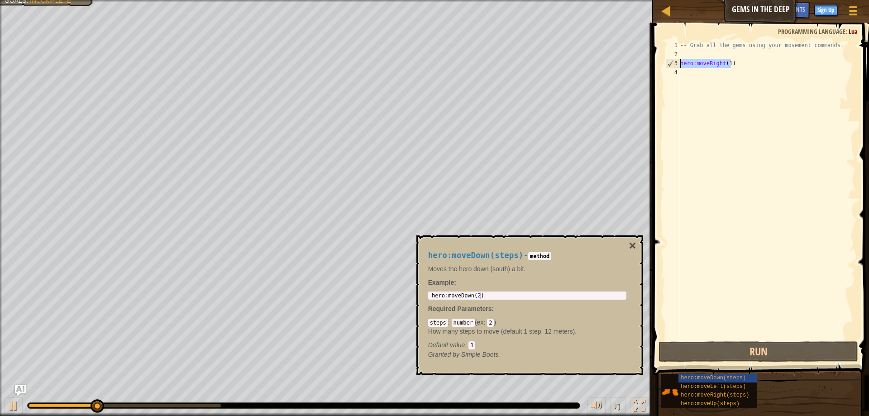
drag, startPoint x: 736, startPoint y: 63, endPoint x: 675, endPoint y: 62, distance: 60.6
click at [678, 62] on div "-- Grab all the gems using your movement commands. hero : moveRight ( 1 )" at bounding box center [766, 190] width 177 height 299
click at [737, 62] on div "-- Grab all the gems using your movement commands. hero : moveRight ( 1 )" at bounding box center [766, 190] width 177 height 299
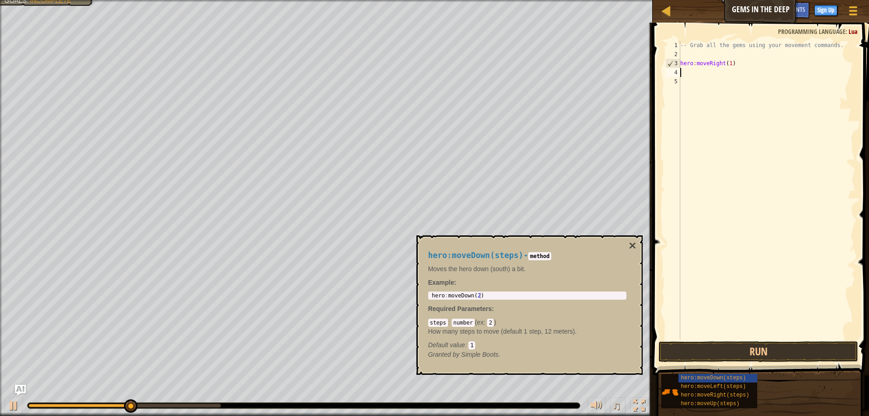
paste textarea "hero:moveRight(1)"
drag, startPoint x: 720, startPoint y: 72, endPoint x: 708, endPoint y: 71, distance: 12.2
click at [708, 71] on div "-- Grab all the gems using your movement commands. hero : moveRight ( 1 ) hero …" at bounding box center [766, 199] width 177 height 317
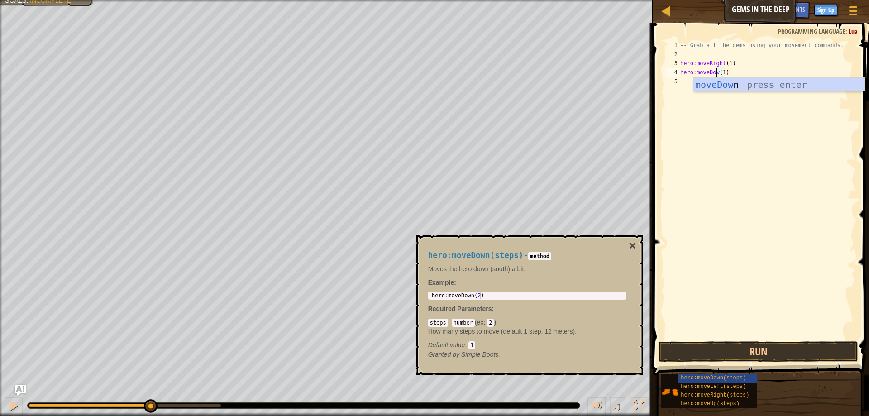
scroll to position [4, 3]
click at [727, 81] on div "moveDown press enter" at bounding box center [778, 98] width 171 height 41
type textarea "hero:moveDown(1)"
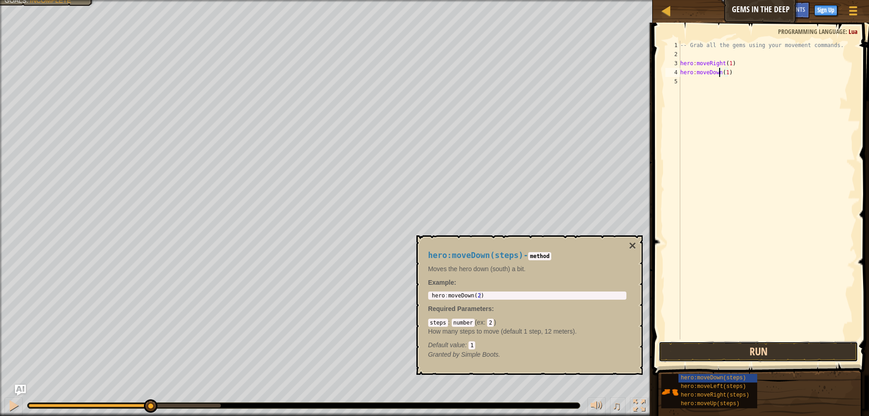
click at [752, 357] on button "Run" at bounding box center [758, 351] width 200 height 21
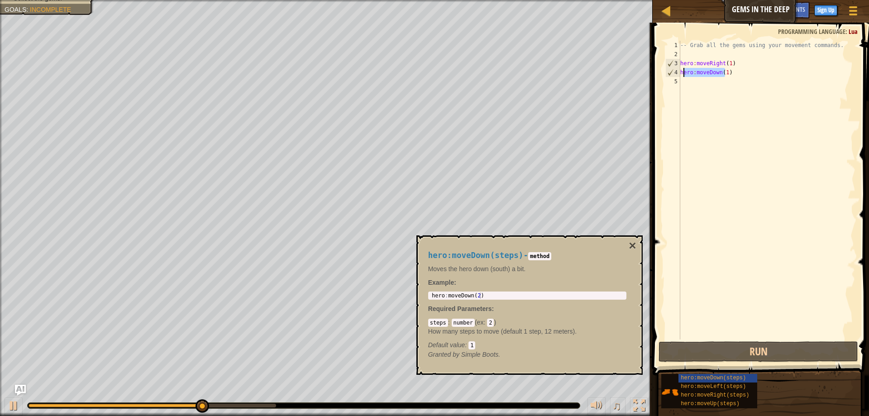
drag, startPoint x: 714, startPoint y: 73, endPoint x: 684, endPoint y: 75, distance: 30.8
click at [684, 75] on div "-- Grab all the gems using your movement commands. hero : moveRight ( 1 ) hero …" at bounding box center [766, 199] width 177 height 317
click at [730, 71] on div "-- Grab all the gems using your movement commands. hero : moveRight ( 1 ) hero …" at bounding box center [766, 199] width 177 height 317
drag, startPoint x: 729, startPoint y: 71, endPoint x: 659, endPoint y: 75, distance: 69.8
click at [678, 75] on div "-- Grab all the gems using your movement commands. hero : moveRight ( 1 ) hero …" at bounding box center [766, 190] width 177 height 299
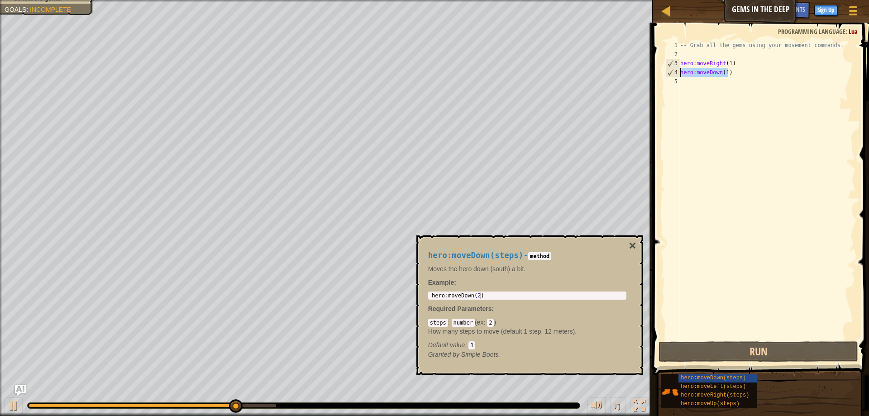
click at [739, 73] on div "-- Grab all the gems using your movement commands. hero : moveRight ( 1 ) hero …" at bounding box center [766, 190] width 177 height 299
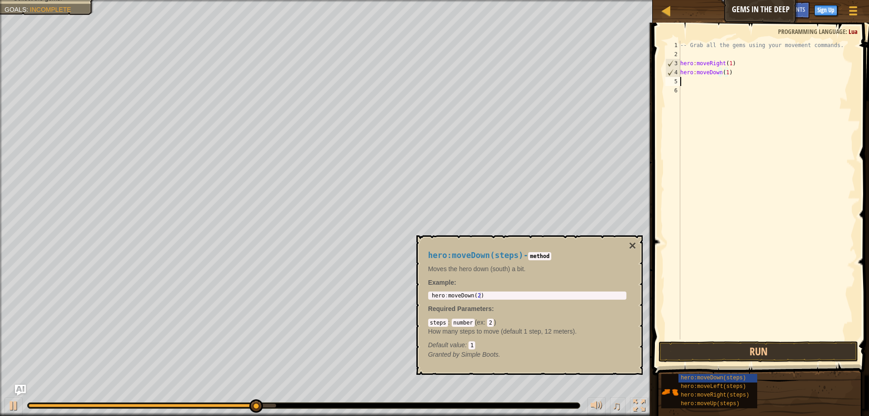
paste textarea "hero:moveDown(1)"
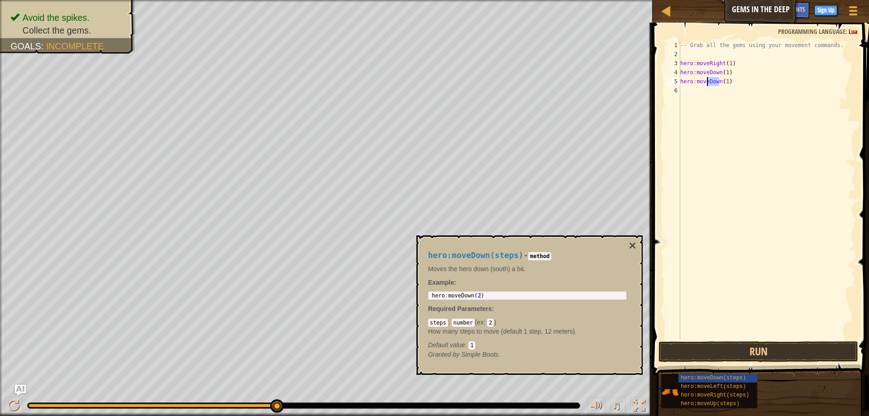
click at [706, 81] on div "-- Grab all the gems using your movement commands. hero : moveRight ( 1 ) hero …" at bounding box center [766, 199] width 177 height 317
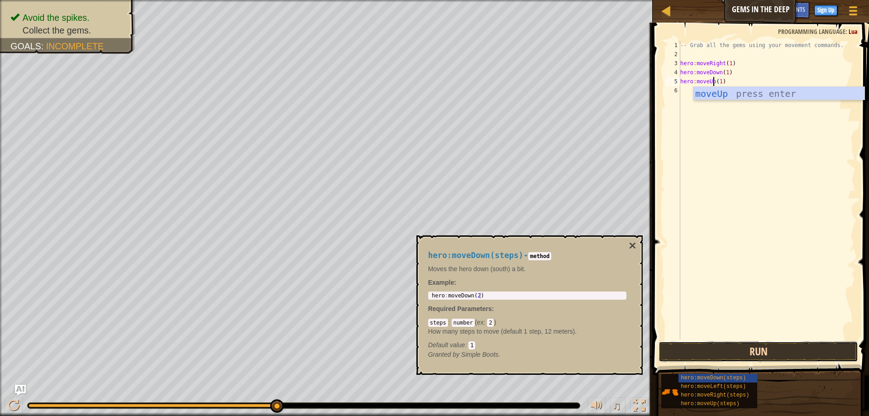
click at [772, 353] on button "Run" at bounding box center [758, 351] width 200 height 21
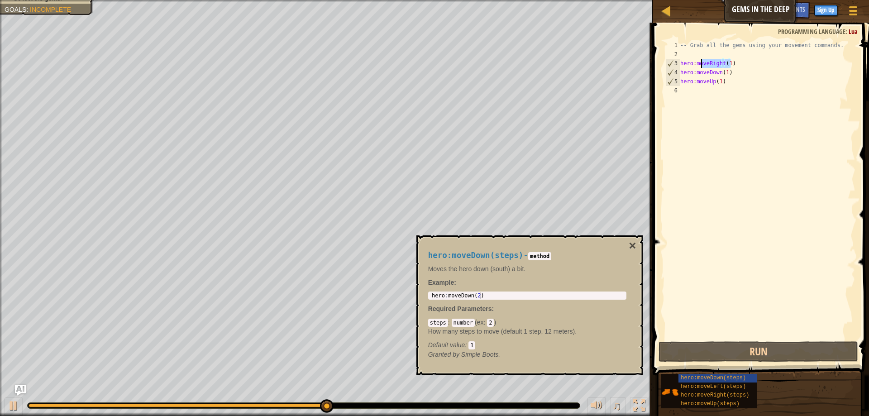
drag, startPoint x: 721, startPoint y: 63, endPoint x: 637, endPoint y: 61, distance: 84.6
click at [678, 61] on div "-- Grab all the gems using your movement commands. hero : moveRight ( 1 ) hero …" at bounding box center [766, 190] width 177 height 299
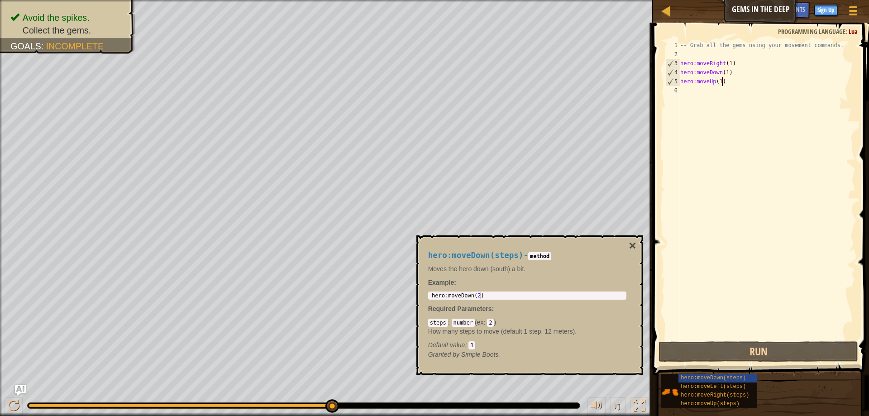
click at [738, 81] on div "-- Grab all the gems using your movement commands. hero : moveRight ( 1 ) hero …" at bounding box center [766, 199] width 177 height 317
type textarea "hero:moveUp(1)"
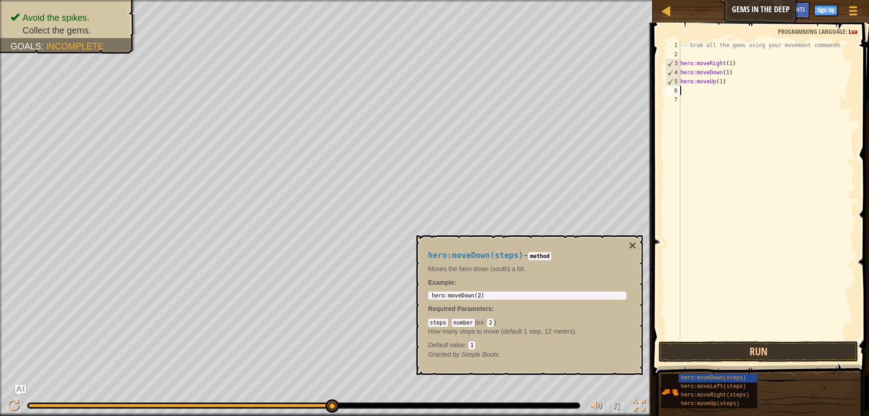
paste textarea "hero:moveRight(1)"
click at [748, 352] on button "Run" at bounding box center [758, 351] width 200 height 21
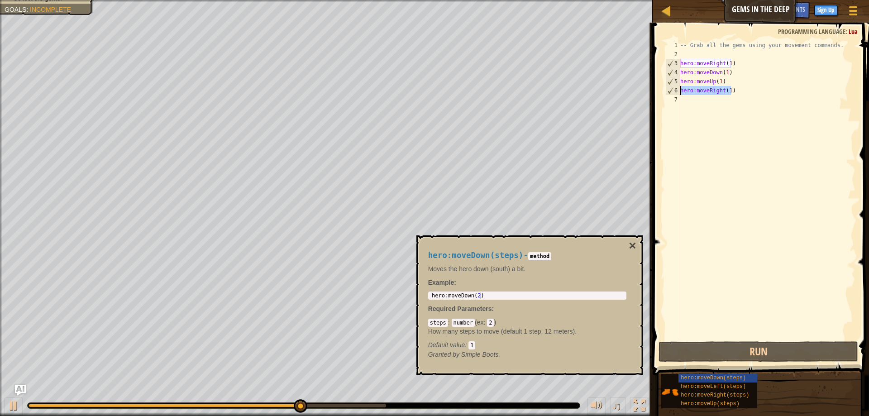
drag, startPoint x: 736, startPoint y: 90, endPoint x: 666, endPoint y: 94, distance: 69.8
click at [678, 94] on div "-- Grab all the gems using your movement commands. hero : moveRight ( 1 ) hero …" at bounding box center [766, 190] width 177 height 299
click at [737, 81] on div "-- Grab all the gems using your movement commands. hero : moveRight ( 1 ) hero …" at bounding box center [766, 199] width 177 height 317
drag, startPoint x: 723, startPoint y: 81, endPoint x: 648, endPoint y: 84, distance: 75.2
click at [678, 84] on div "-- Grab all the gems using your movement commands. hero : moveRight ( 1 ) hero …" at bounding box center [766, 190] width 177 height 299
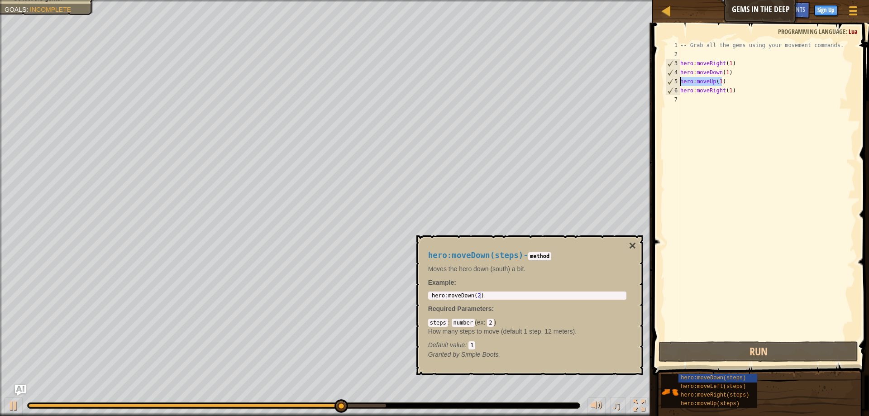
click at [743, 93] on div "-- Grab all the gems using your movement commands. hero : moveRight ( 1 ) hero …" at bounding box center [766, 199] width 177 height 317
type textarea "hero:moveRight(1)"
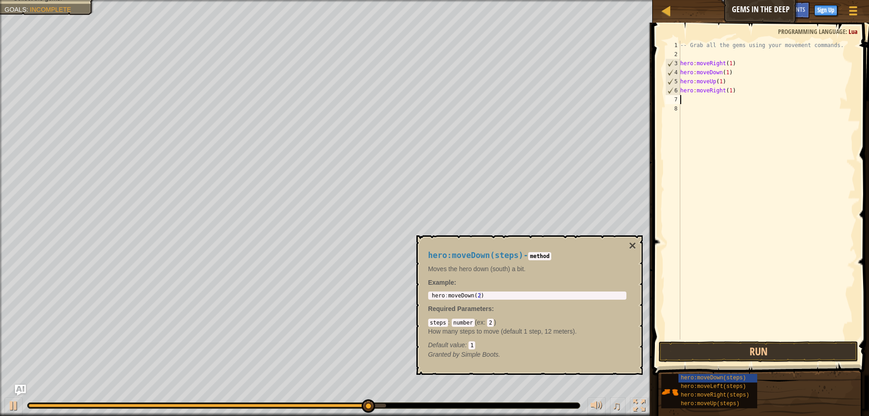
paste textarea "hero:moveUp(1)"
type textarea "hero:moveUp(1)"
drag, startPoint x: 714, startPoint y: 100, endPoint x: 567, endPoint y: 95, distance: 147.1
click at [678, 95] on div "-- Grab all the gems using your movement commands. hero : moveRight ( 1 ) hero …" at bounding box center [766, 190] width 177 height 299
click at [731, 99] on div "-- Grab all the gems using your movement commands. hero : moveRight ( 1 ) hero …" at bounding box center [766, 190] width 177 height 299
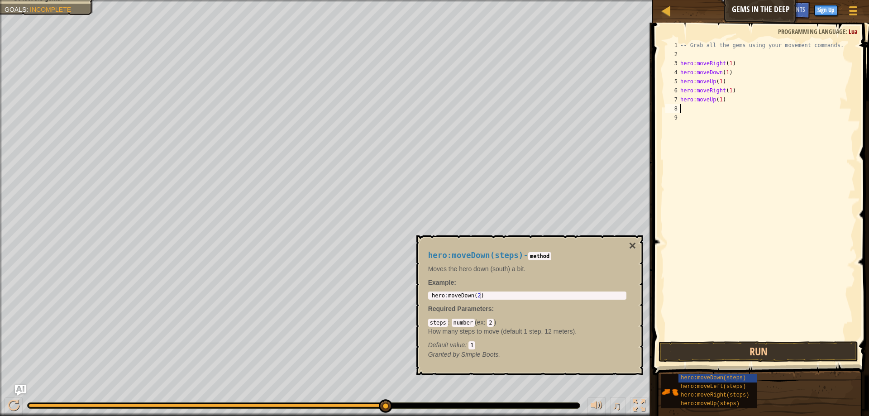
paste textarea "hero:moveUp(1)"
drag, startPoint x: 713, startPoint y: 106, endPoint x: 708, endPoint y: 108, distance: 5.2
click at [708, 108] on div "-- Grab all the gems using your movement commands. hero : moveRight ( 1 ) hero …" at bounding box center [766, 199] width 177 height 317
type textarea "hero:moveLeft(1)"
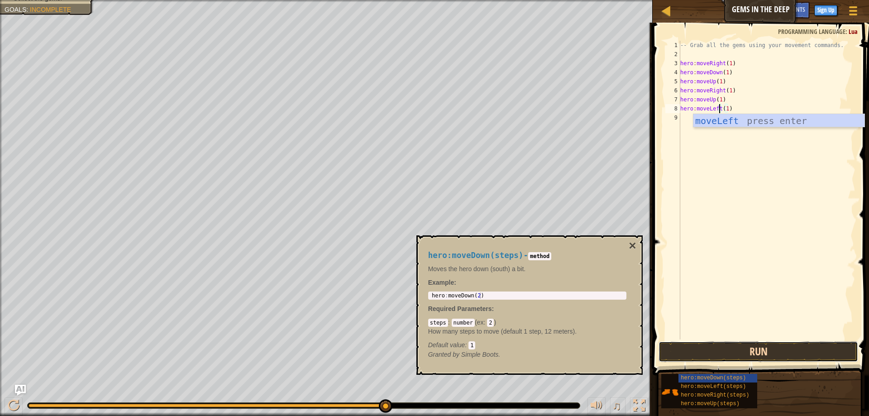
click at [752, 345] on button "Run" at bounding box center [758, 351] width 200 height 21
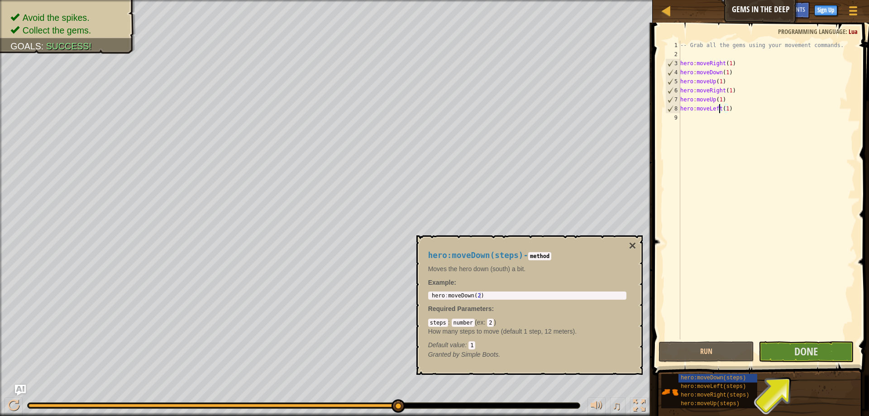
click at [734, 108] on div "-- Grab all the gems using your movement commands. hero : moveRight ( 1 ) hero …" at bounding box center [766, 199] width 177 height 317
drag, startPoint x: 734, startPoint y: 108, endPoint x: 640, endPoint y: 112, distance: 93.7
click at [678, 112] on div "-- Grab all the gems using your movement commands. hero : moveRight ( 1 ) hero …" at bounding box center [766, 190] width 177 height 299
click at [736, 107] on div "-- Grab all the gems using your movement commands. hero : moveRight ( 1 ) hero …" at bounding box center [766, 190] width 177 height 299
paste textarea "hero:moveLeft(1)"
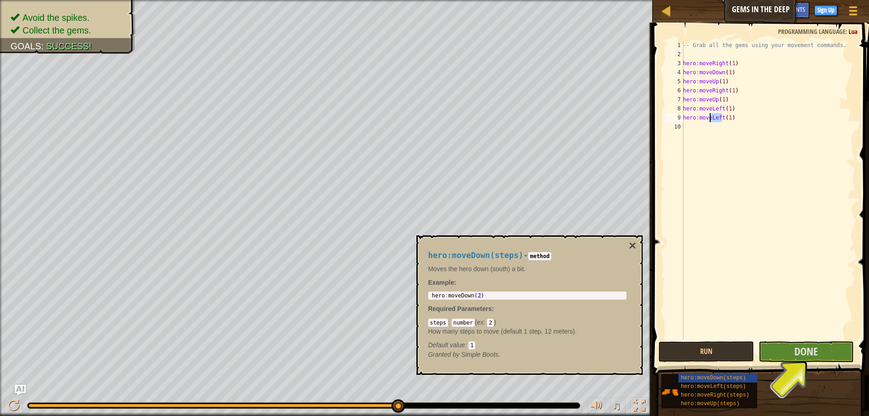
drag, startPoint x: 722, startPoint y: 117, endPoint x: 710, endPoint y: 119, distance: 12.0
click at [710, 119] on div "-- Grab all the gems using your movement commands. hero : moveRight ( 1 ) hero …" at bounding box center [768, 199] width 174 height 317
click at [745, 117] on div "-- Grab all the gems using your movement commands. hero : moveRight ( 1 ) hero …" at bounding box center [768, 199] width 174 height 317
type textarea "hero:moveRight(1)"
click at [777, 349] on button "Done" at bounding box center [805, 351] width 95 height 21
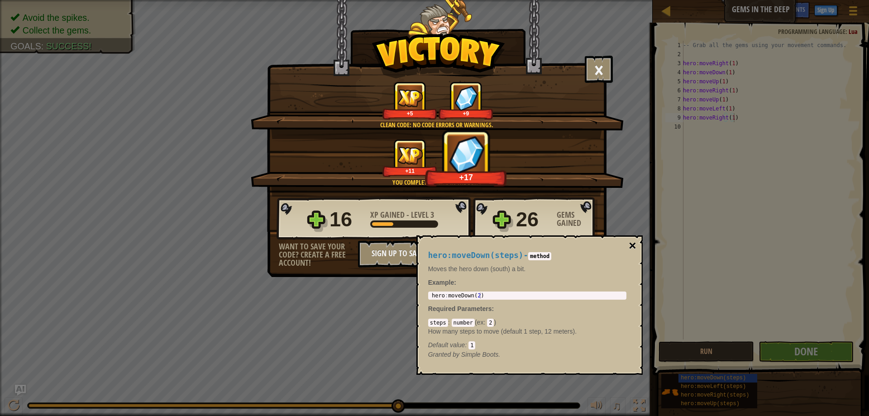
click at [633, 243] on button "×" at bounding box center [631, 245] width 7 height 13
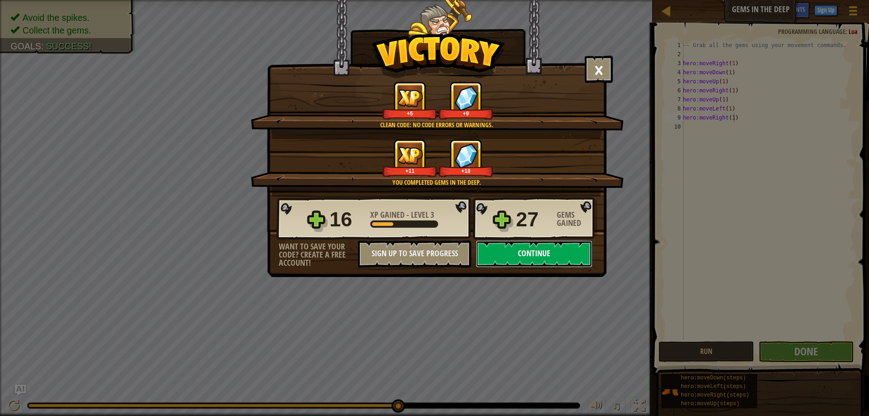
click at [553, 257] on button "Continue" at bounding box center [534, 253] width 117 height 27
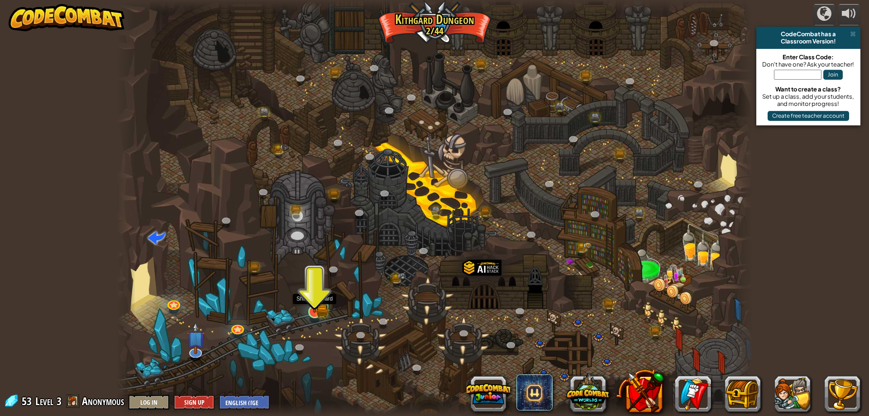
click at [316, 303] on img at bounding box center [314, 295] width 17 height 38
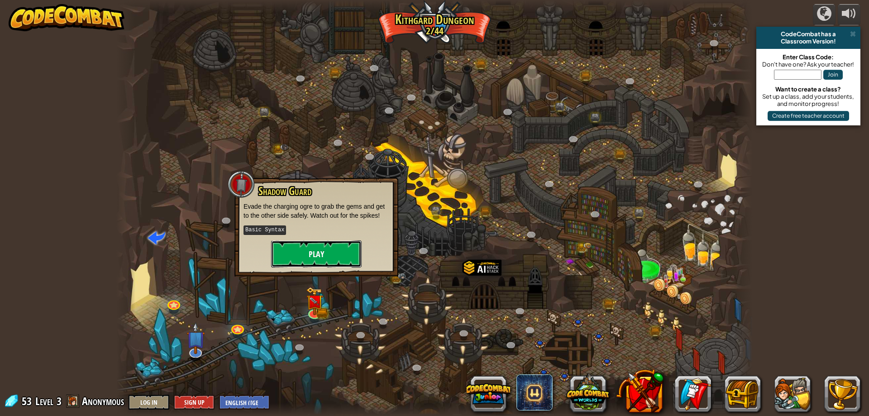
click at [313, 252] on button "Play" at bounding box center [316, 253] width 90 height 27
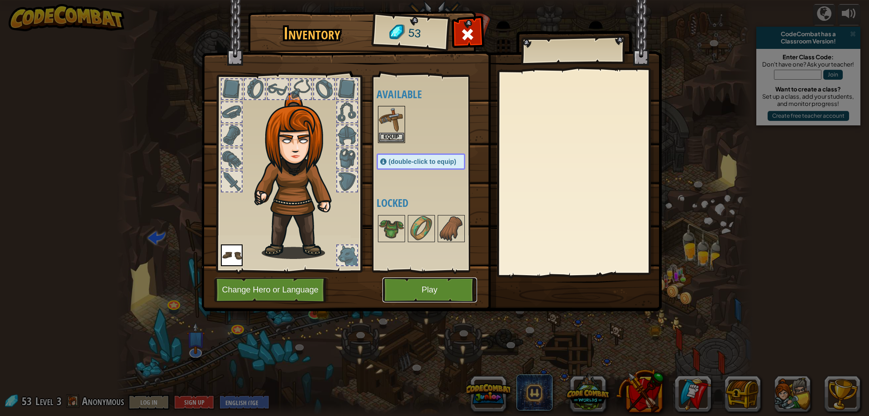
click at [434, 295] on button "Play" at bounding box center [429, 289] width 95 height 25
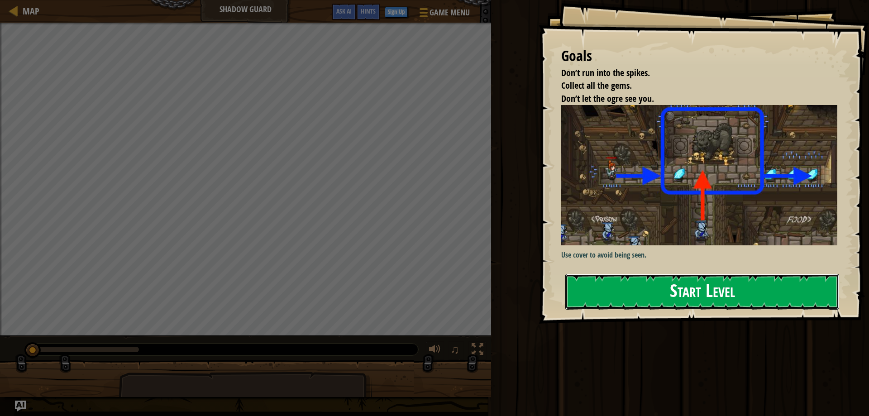
click at [636, 282] on button "Start Level" at bounding box center [702, 292] width 274 height 36
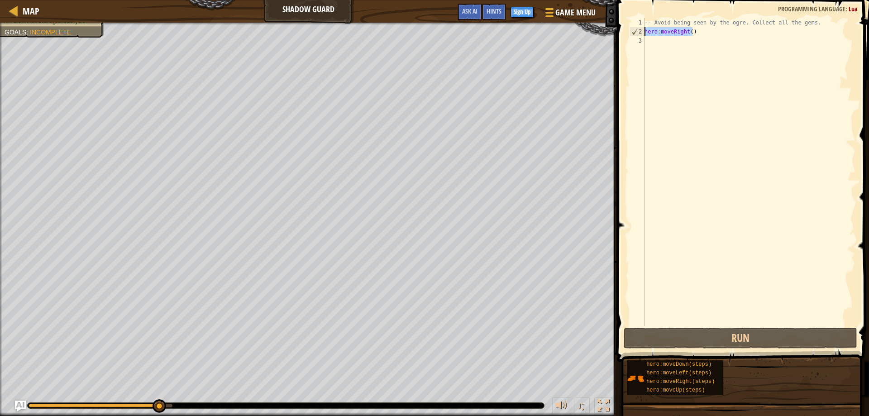
drag, startPoint x: 604, startPoint y: 29, endPoint x: 598, endPoint y: 29, distance: 6.8
click at [642, 29] on div "-- Avoid being seen by the ogre. Collect all the gems. hero : moveRight ( )" at bounding box center [748, 172] width 213 height 308
type textarea "hero:moveRight()"
click at [699, 33] on div "-- Avoid being seen by the ogre. Collect all the gems. hero : moveRight ( )" at bounding box center [748, 172] width 213 height 308
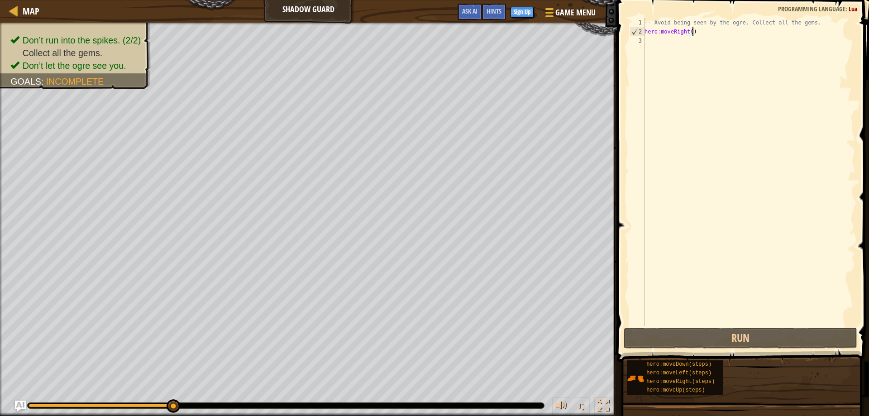
click at [660, 37] on div "-- Avoid being seen by the ogre. Collect all the gems. hero : moveRight ( )" at bounding box center [748, 181] width 213 height 326
paste textarea "hero:moveRight()"
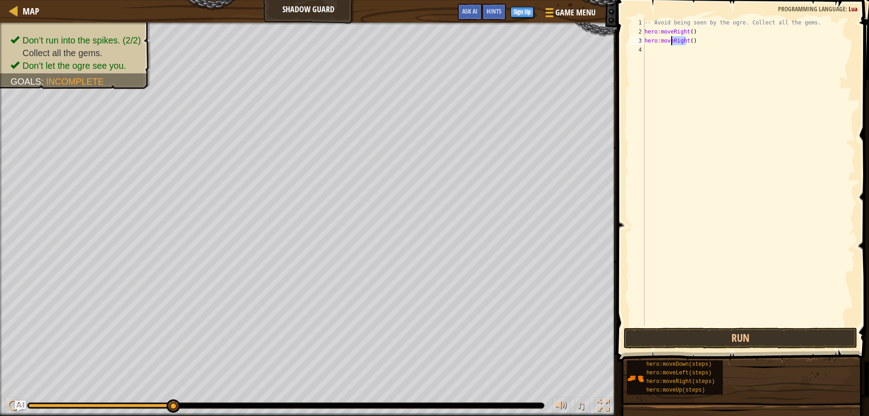
drag, startPoint x: 687, startPoint y: 40, endPoint x: 671, endPoint y: 42, distance: 15.9
click at [671, 42] on div "-- Avoid being seen by the ogre. Collect all the gems. hero : moveRight ( ) her…" at bounding box center [748, 181] width 213 height 326
click at [706, 335] on button "Run" at bounding box center [740, 338] width 234 height 21
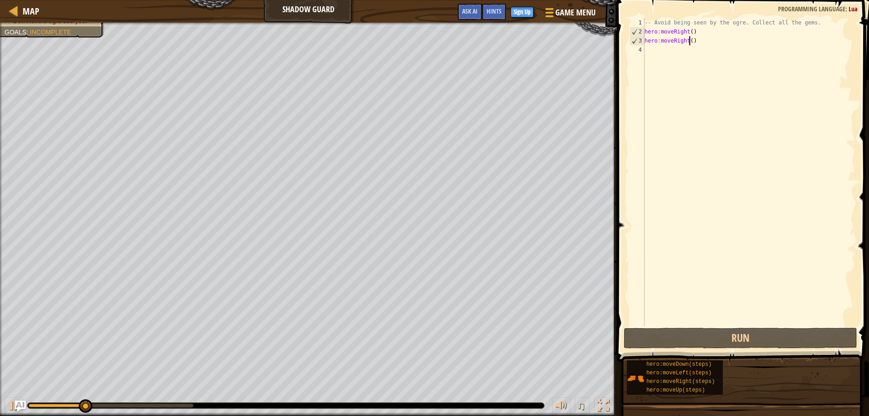
click at [690, 40] on div "-- Avoid being seen by the ogre. Collect all the gems. hero : moveRight ( ) her…" at bounding box center [748, 181] width 213 height 326
type textarea "hero:moveRight(2)"
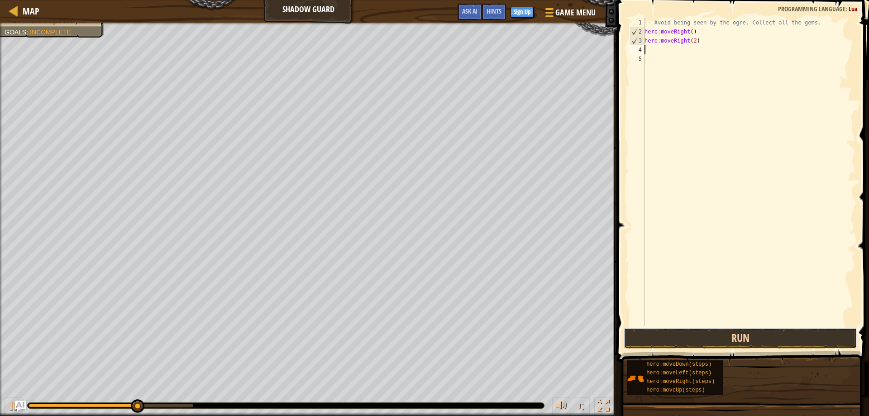
click at [770, 339] on button "Run" at bounding box center [740, 338] width 234 height 21
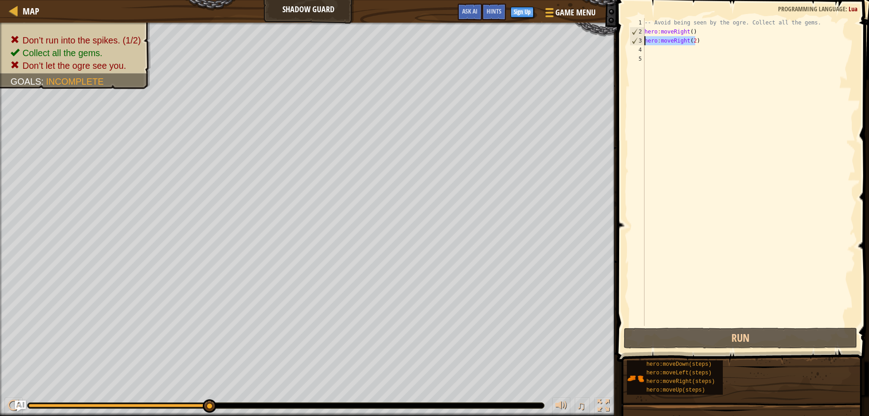
drag, startPoint x: 704, startPoint y: 41, endPoint x: 629, endPoint y: 43, distance: 74.7
click at [642, 43] on div "-- Avoid being seen by the ogre. Collect all the gems. hero : moveRight ( ) her…" at bounding box center [748, 172] width 213 height 308
type textarea "hero:moveRight(2)"
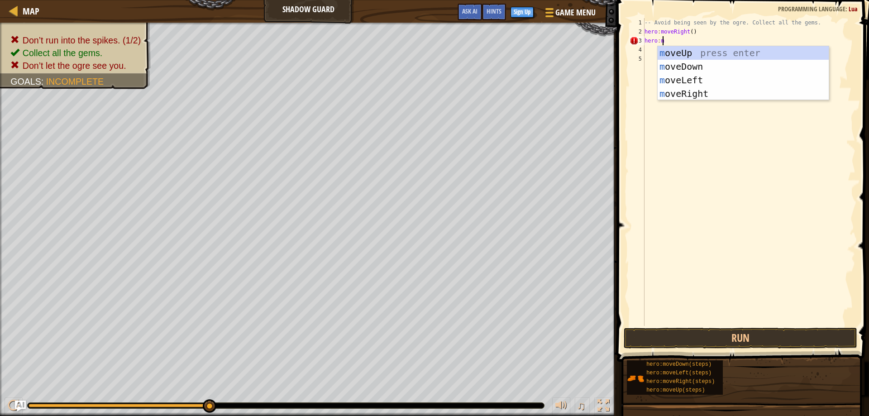
scroll to position [4, 2]
type textarea "hero:move"
click at [688, 51] on div "move Up press enter move Down press enter move Left press enter move Right pres…" at bounding box center [742, 86] width 171 height 81
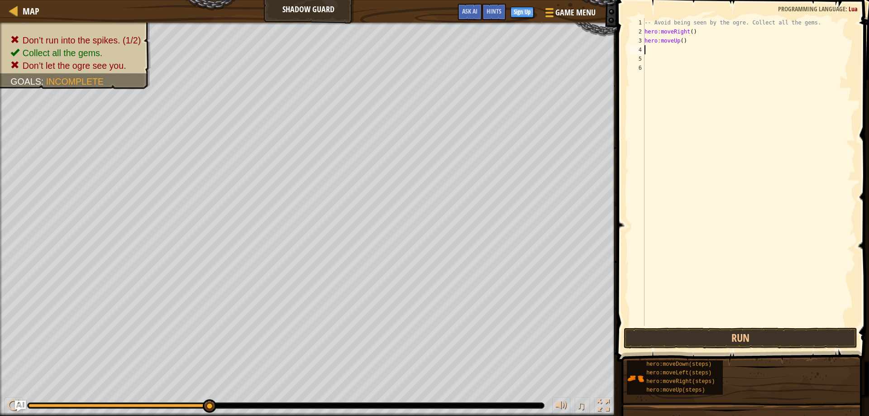
click at [680, 41] on div "-- Avoid being seen by the ogre. Collect all the gems. hero : moveRight ( ) her…" at bounding box center [748, 181] width 213 height 326
type textarea "hero:moveUp(1)"
click at [725, 341] on button "Run" at bounding box center [740, 338] width 234 height 21
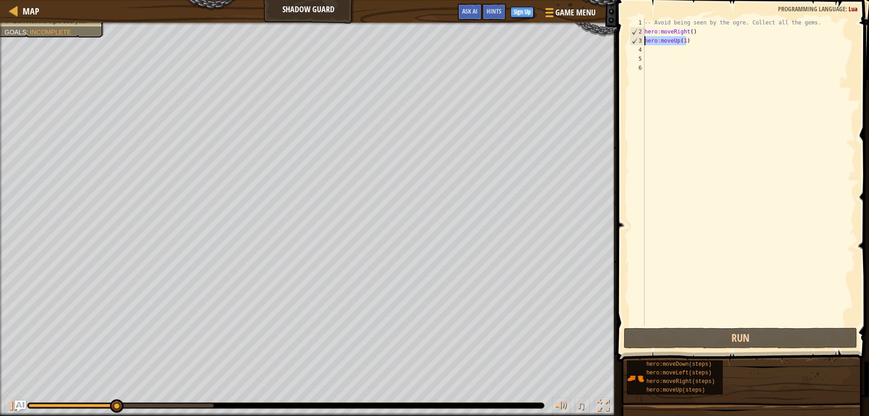
drag, startPoint x: 691, startPoint y: 42, endPoint x: 632, endPoint y: 43, distance: 59.3
click at [642, 43] on div "-- Avoid being seen by the ogre. Collect all the gems. hero : moveRight ( ) her…" at bounding box center [748, 172] width 213 height 308
click at [696, 41] on div "-- Avoid being seen by the ogre. Collect all the gems. hero : moveRight ( ) her…" at bounding box center [748, 172] width 213 height 308
click at [669, 51] on div "-- Avoid being seen by the ogre. Collect all the gems. hero : moveRight ( ) her…" at bounding box center [748, 181] width 213 height 326
paste textarea "hero:moveUp(1)"
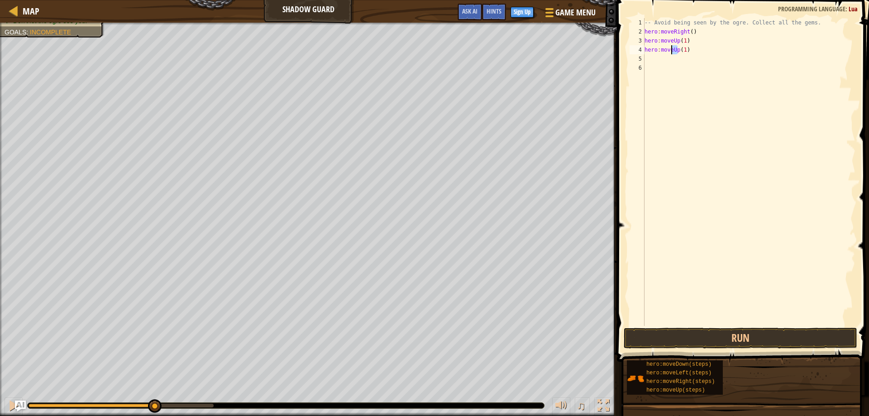
drag, startPoint x: 676, startPoint y: 49, endPoint x: 671, endPoint y: 49, distance: 5.0
click at [671, 49] on div "-- Avoid being seen by the ogre. Collect all the gems. hero : moveRight ( ) her…" at bounding box center [748, 181] width 213 height 326
click at [682, 62] on div "moveRi ght press enter" at bounding box center [742, 75] width 171 height 41
type textarea "hero:moveRight(1)"
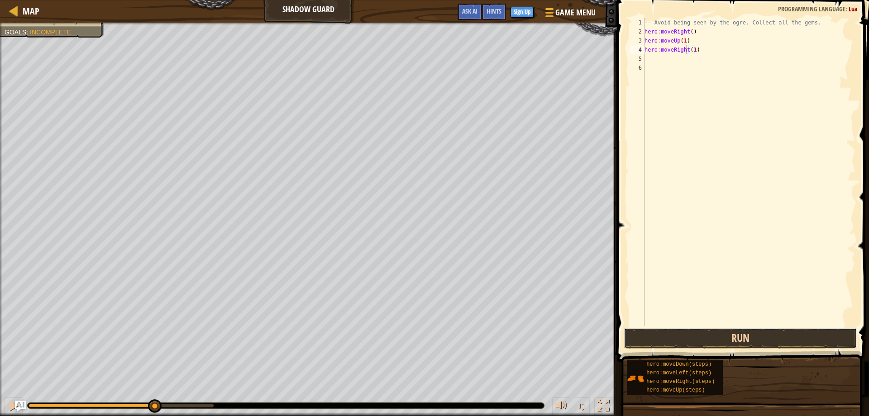
click at [743, 330] on button "Run" at bounding box center [740, 338] width 234 height 21
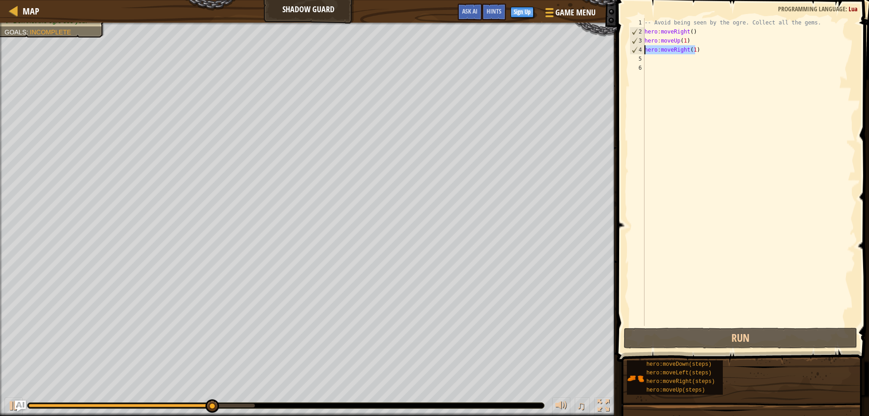
drag, startPoint x: 697, startPoint y: 50, endPoint x: 645, endPoint y: 53, distance: 52.1
click at [645, 53] on div "-- Avoid being seen by the ogre. Collect all the gems. hero : moveRight ( ) her…" at bounding box center [748, 181] width 213 height 326
click at [680, 59] on div "-- Avoid being seen by the ogre. Collect all the gems. hero : moveRight ( ) her…" at bounding box center [748, 181] width 213 height 326
paste textarea "hero:moveRight(1)"
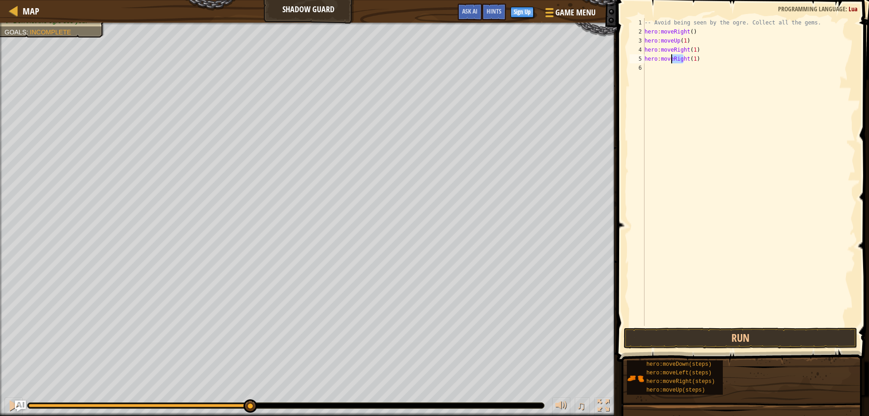
drag, startPoint x: 685, startPoint y: 59, endPoint x: 672, endPoint y: 59, distance: 12.7
click at [672, 59] on div "-- Avoid being seen by the ogre. Collect all the gems. hero : moveRight ( ) her…" at bounding box center [748, 181] width 213 height 326
click at [684, 56] on div "-- Avoid being seen by the ogre. Collect all the gems. hero : moveRight ( ) her…" at bounding box center [748, 172] width 213 height 308
drag, startPoint x: 685, startPoint y: 57, endPoint x: 673, endPoint y: 58, distance: 12.2
click at [673, 58] on div "-- Avoid being seen by the ogre. Collect all the gems. hero : moveRight ( ) her…" at bounding box center [748, 181] width 213 height 326
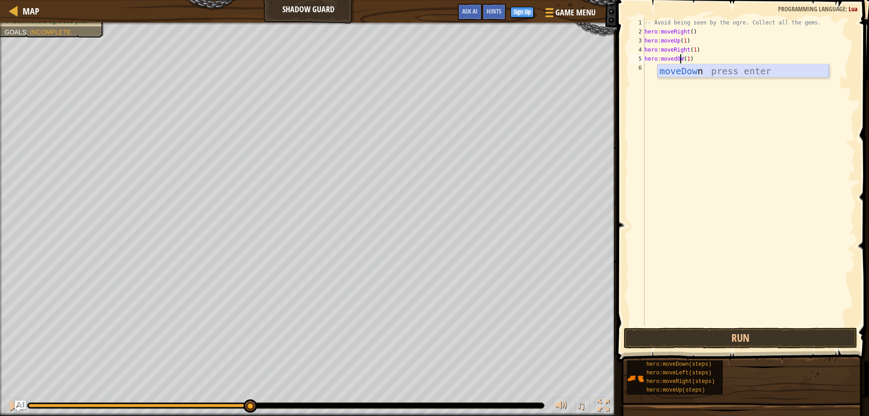
click at [694, 72] on div "moveDow n press enter" at bounding box center [742, 84] width 171 height 41
type textarea "hero:moveDown()(1)"
click at [694, 72] on div "-- Avoid being seen by the ogre. Collect all the gems. hero : moveRight ( ) her…" at bounding box center [748, 181] width 213 height 326
drag, startPoint x: 688, startPoint y: 59, endPoint x: 682, endPoint y: 59, distance: 5.9
click at [682, 59] on div "-- Avoid being seen by the ogre. Collect all the gems. hero : moveRight ( ) her…" at bounding box center [748, 181] width 213 height 326
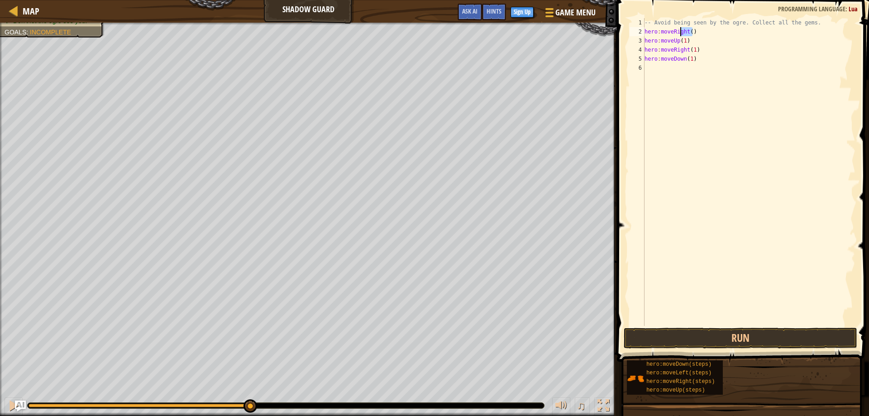
drag, startPoint x: 669, startPoint y: 31, endPoint x: 613, endPoint y: 33, distance: 56.6
click at [642, 33] on div "-- Avoid being seen by the ogre. Collect all the gems. hero : moveRight ( ) her…" at bounding box center [748, 172] width 213 height 308
type textarea "hero:moveRight()"
click at [675, 68] on div "-- Avoid being seen by the ogre. Collect all the gems. hero : moveRight ( ) her…" at bounding box center [748, 181] width 213 height 326
paste textarea "hero:moveRight()"
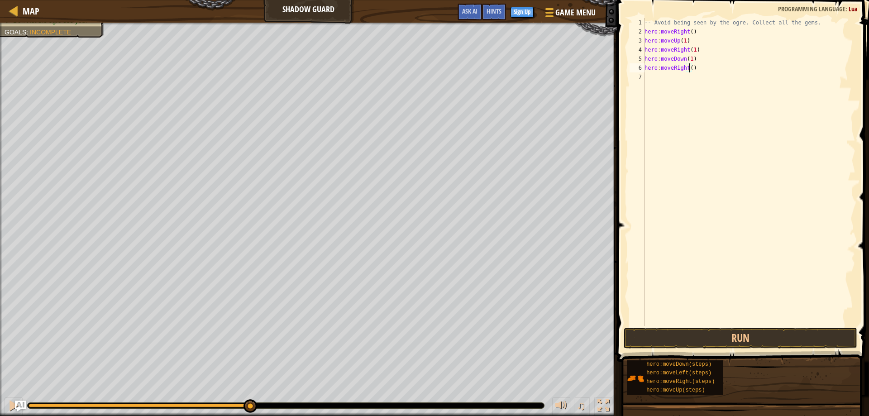
click at [690, 67] on div "-- Avoid being seen by the ogre. Collect all the gems. hero : moveRight ( ) her…" at bounding box center [748, 181] width 213 height 326
type textarea "hero:moveRight(2)"
click at [700, 346] on button "Run" at bounding box center [740, 338] width 234 height 21
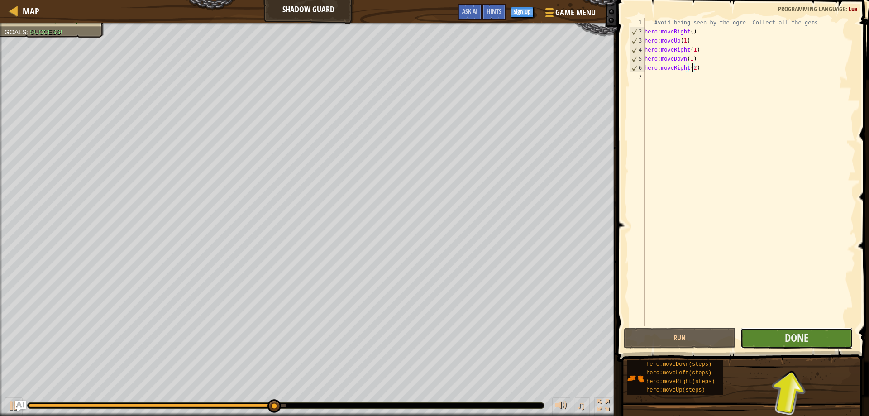
click at [767, 342] on button "Done" at bounding box center [796, 338] width 112 height 21
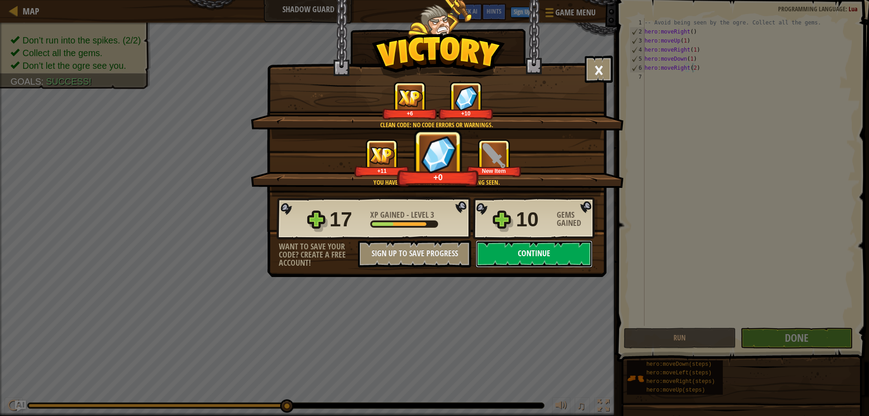
click at [530, 253] on button "Continue" at bounding box center [534, 253] width 117 height 27
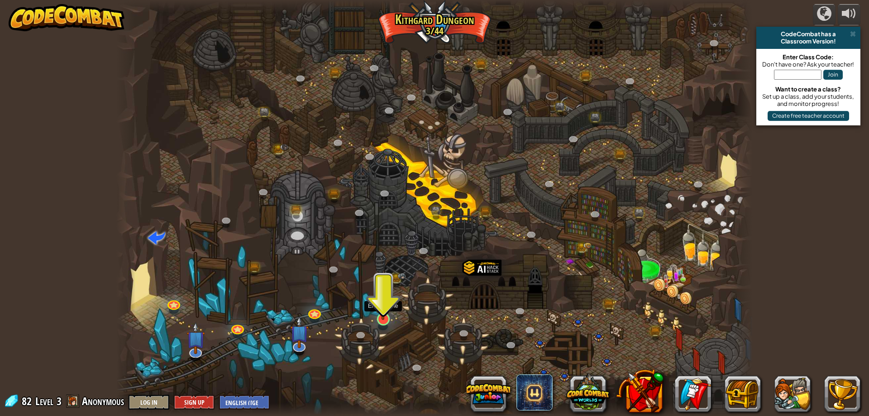
click at [381, 310] on img at bounding box center [383, 300] width 17 height 39
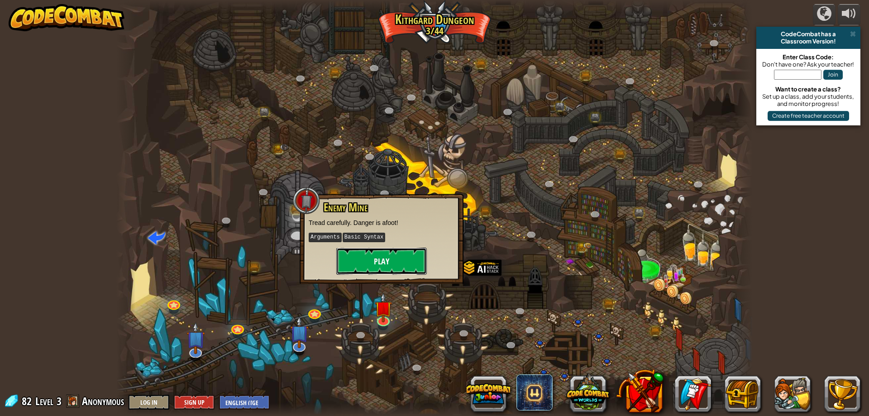
click at [390, 262] on button "Play" at bounding box center [381, 260] width 90 height 27
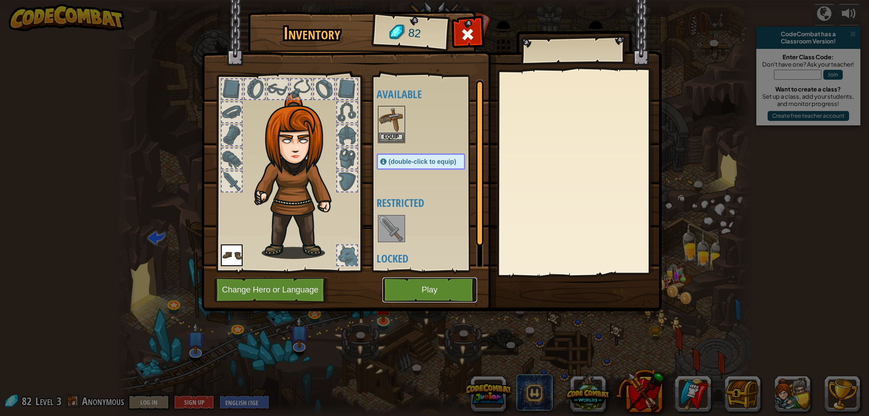
click at [418, 286] on button "Play" at bounding box center [429, 289] width 95 height 25
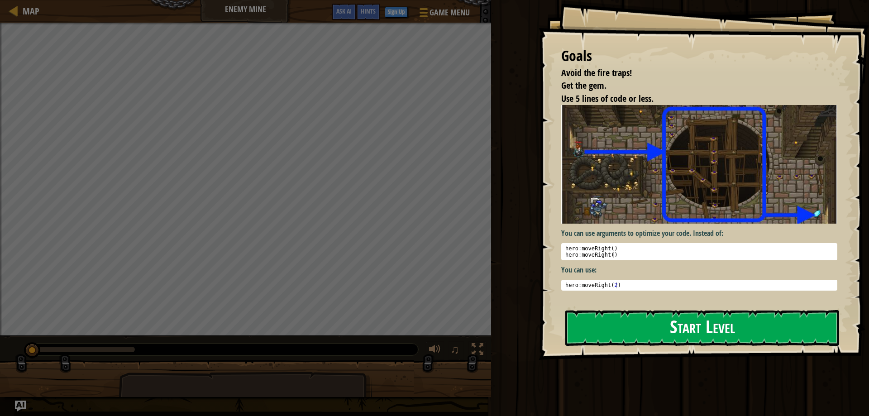
click at [662, 329] on button "Start Level" at bounding box center [702, 328] width 274 height 36
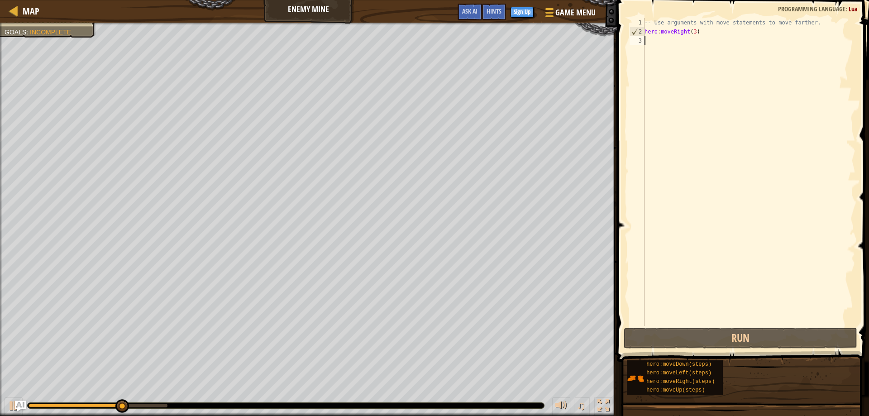
click at [692, 31] on div "-- Use arguments with move statements to move farther. hero : moveRight ( 3 )" at bounding box center [748, 181] width 213 height 326
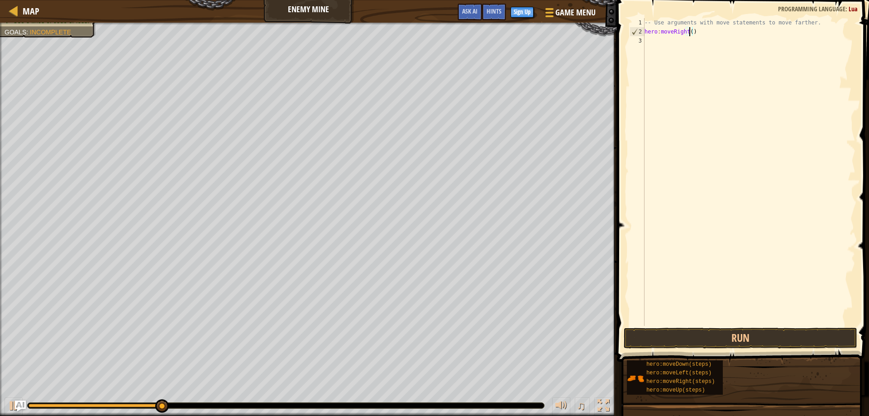
type textarea "hero:moveRight(4)"
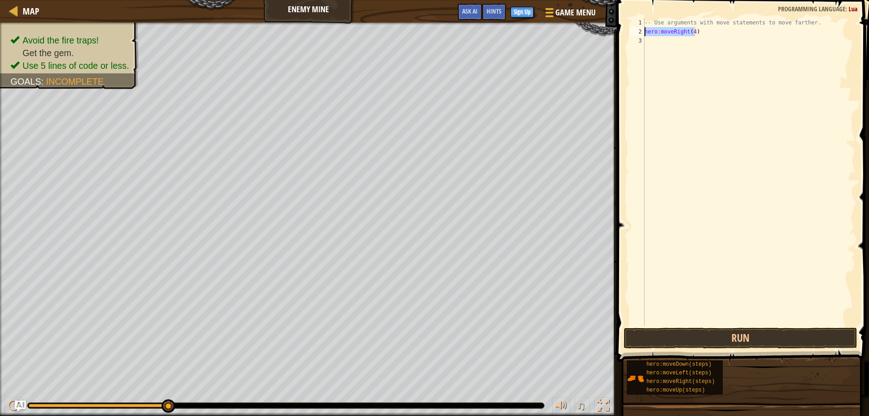
drag, startPoint x: 699, startPoint y: 33, endPoint x: 593, endPoint y: 30, distance: 105.9
click at [642, 30] on div "-- Use arguments with move statements to move farther. hero : moveRight ( 4 )" at bounding box center [748, 172] width 213 height 308
click at [663, 44] on div "-- Use arguments with move statements to move farther. hero : moveRight ( 4 )" at bounding box center [748, 181] width 213 height 326
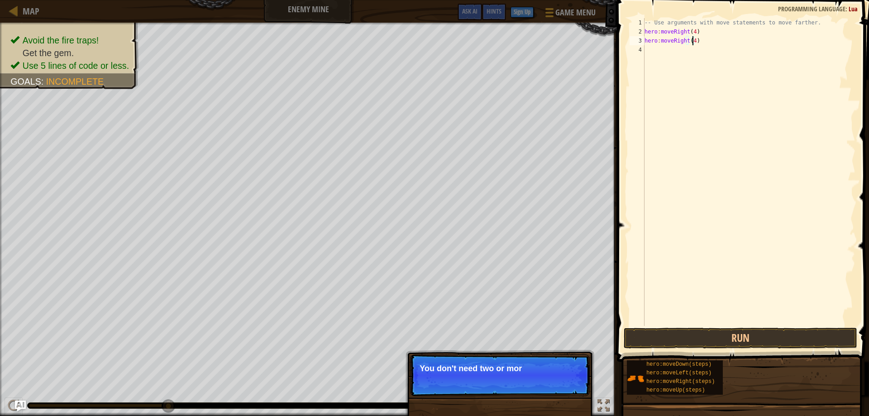
click at [692, 41] on div "-- Use arguments with move statements to move farther. hero : moveRight ( 4 ) h…" at bounding box center [748, 181] width 213 height 326
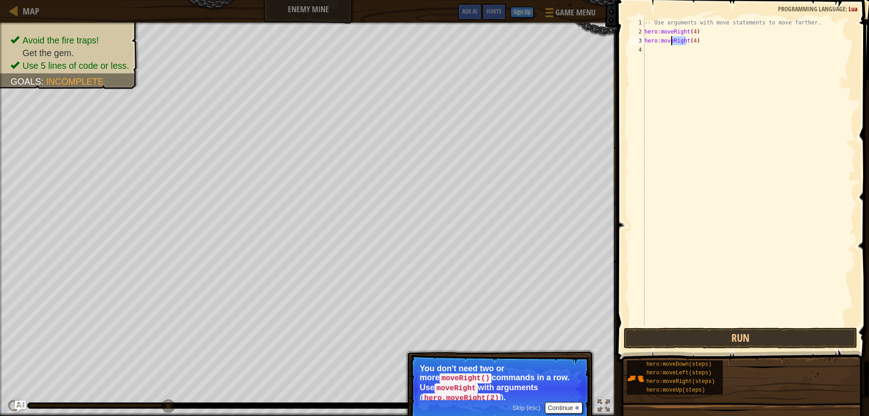
drag, startPoint x: 685, startPoint y: 40, endPoint x: 672, endPoint y: 43, distance: 13.5
click at [672, 43] on div "-- Use arguments with move statements to move farther. hero : moveRight ( 4 ) h…" at bounding box center [748, 181] width 213 height 326
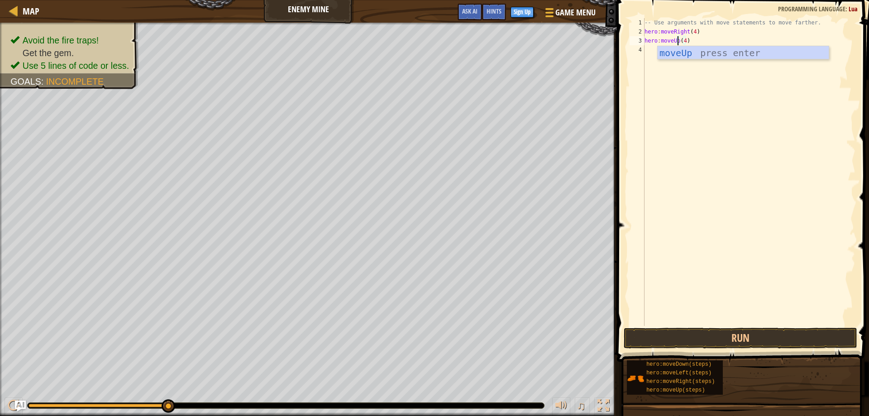
scroll to position [4, 3]
click at [683, 40] on div "-- Use arguments with move statements to move farther. hero : moveRight ( 4 ) h…" at bounding box center [748, 181] width 213 height 326
click at [642, 49] on div "-- Use arguments with move statements to move farther. hero : moveRight ( 4 ) h…" at bounding box center [748, 172] width 213 height 308
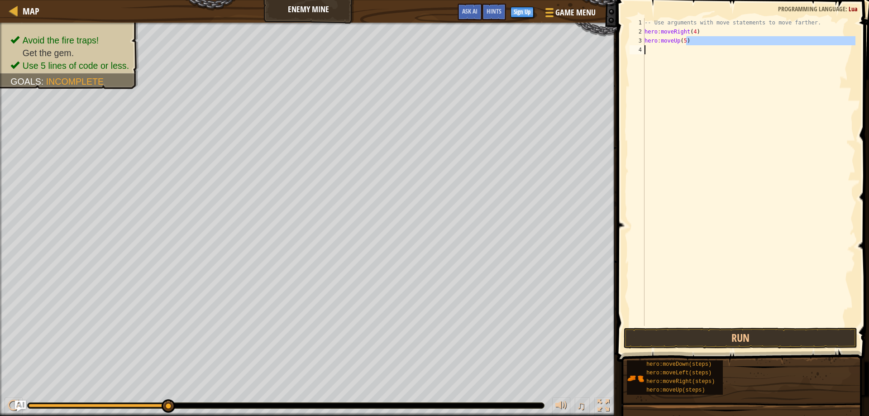
click at [689, 42] on div "-- Use arguments with move statements to move farther. hero : moveRight ( 4 ) h…" at bounding box center [748, 172] width 213 height 308
type textarea "hero:moveUp(5)"
click at [667, 50] on div "-- Use arguments with move statements to move farther. hero : moveRight ( 4 ) h…" at bounding box center [748, 181] width 213 height 326
type textarea "hero:moveLeft(7)"
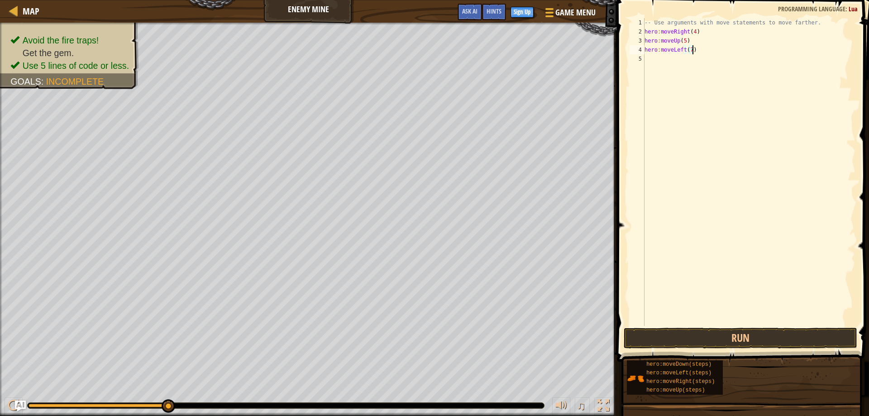
click at [676, 60] on div "-- Use arguments with move statements to move farther. hero : moveRight ( 4 ) h…" at bounding box center [748, 181] width 213 height 326
click at [694, 337] on button "Run" at bounding box center [740, 338] width 234 height 21
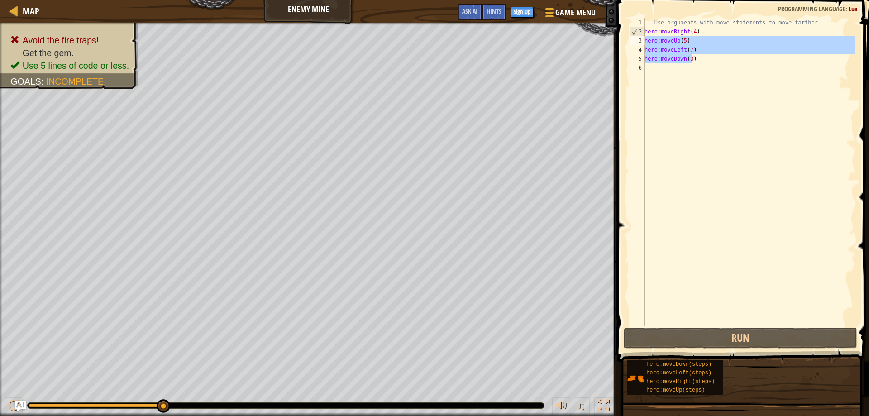
drag, startPoint x: 701, startPoint y: 56, endPoint x: 604, endPoint y: 42, distance: 98.3
click at [642, 42] on div "-- Use arguments with move statements to move farther. hero : moveRight ( 4 ) h…" at bounding box center [748, 172] width 213 height 308
type textarea "hero:moveUp(5) hero:moveLeft(7)"
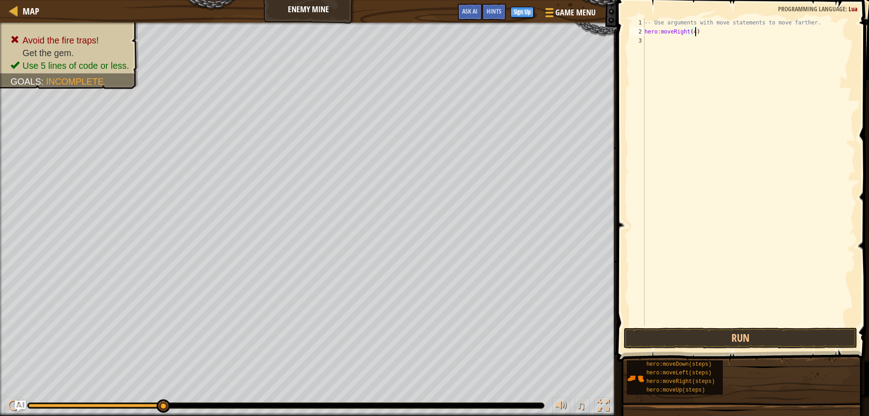
click at [693, 30] on div "-- Use arguments with move statements to move farther. hero : moveRight ( 4 )" at bounding box center [748, 181] width 213 height 326
click at [713, 336] on button "Run" at bounding box center [740, 338] width 234 height 21
drag, startPoint x: 732, startPoint y: 334, endPoint x: 721, endPoint y: 314, distance: 22.9
click at [732, 334] on button "Run" at bounding box center [740, 338] width 234 height 21
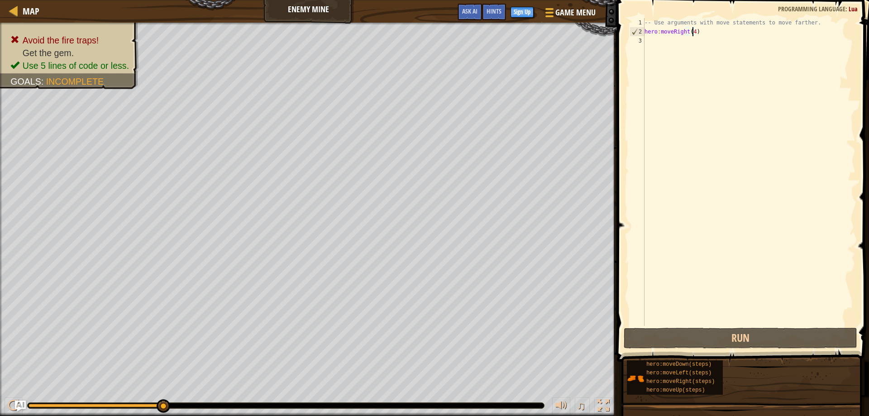
type textarea "hero:moveRight(2)"
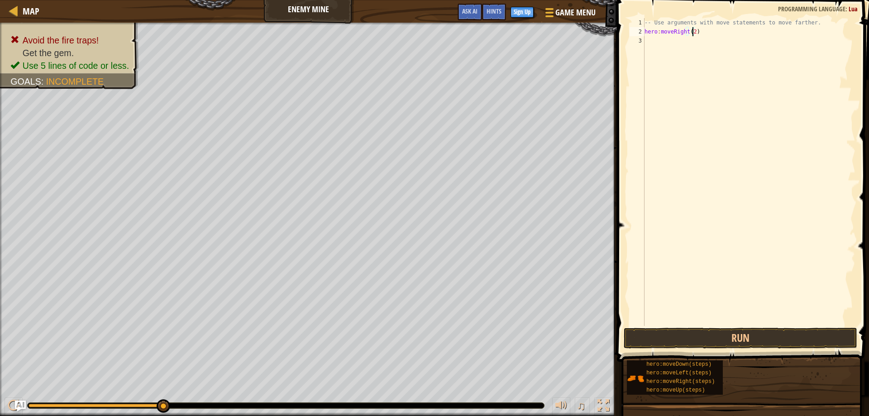
click at [665, 38] on div "-- Use arguments with move statements to move farther. hero : moveRight ( 2 )" at bounding box center [748, 181] width 213 height 326
type textarea "hero:moveDown(2)"
click at [725, 334] on button "Run" at bounding box center [740, 338] width 234 height 21
